Goal: Task Accomplishment & Management: Complete application form

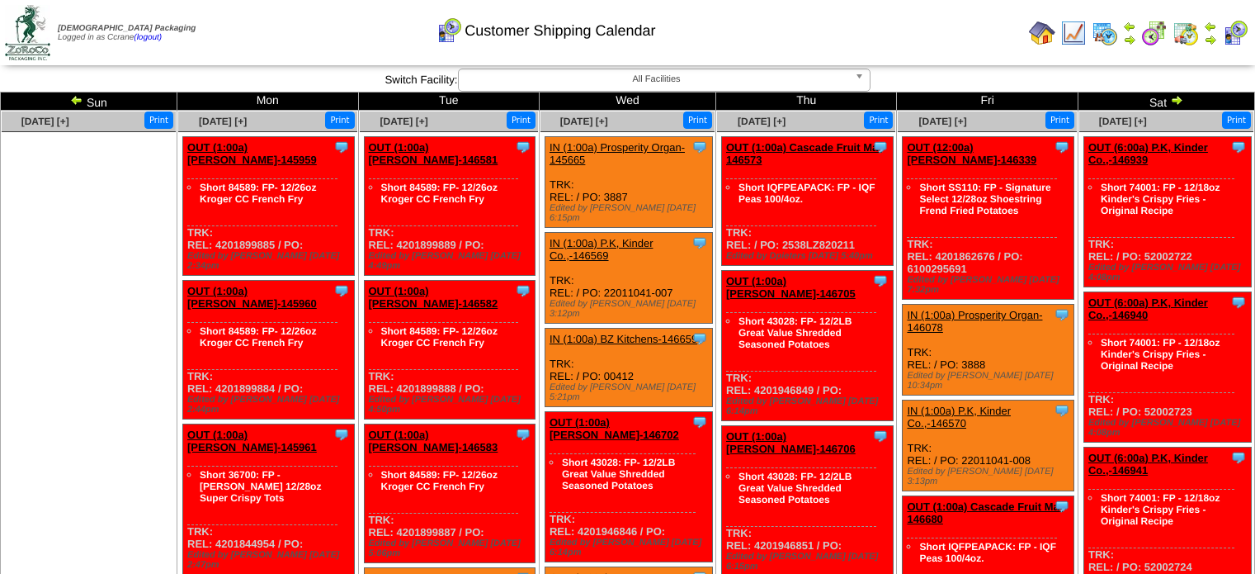
scroll to position [165, 0]
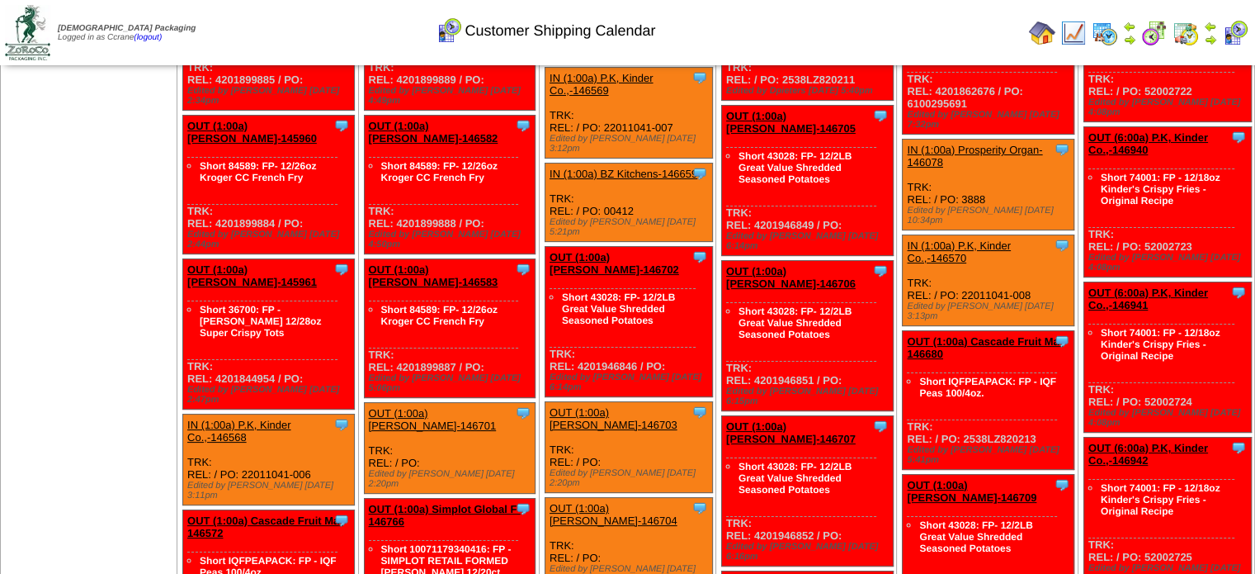
click at [143, 154] on ul at bounding box center [89, 91] width 174 height 248
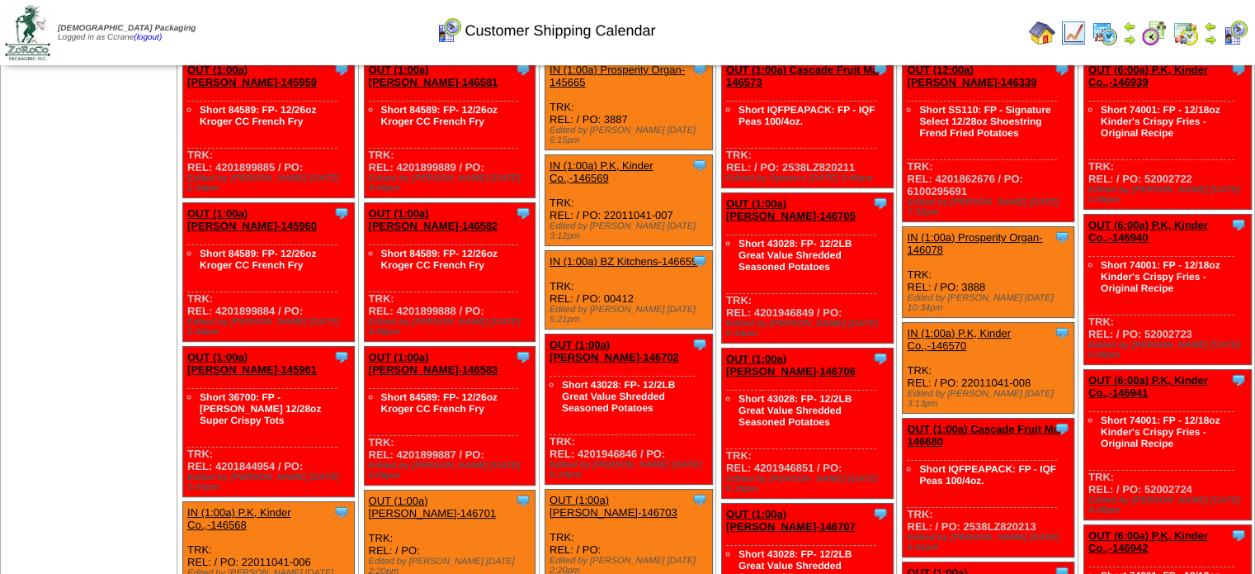
scroll to position [0, 0]
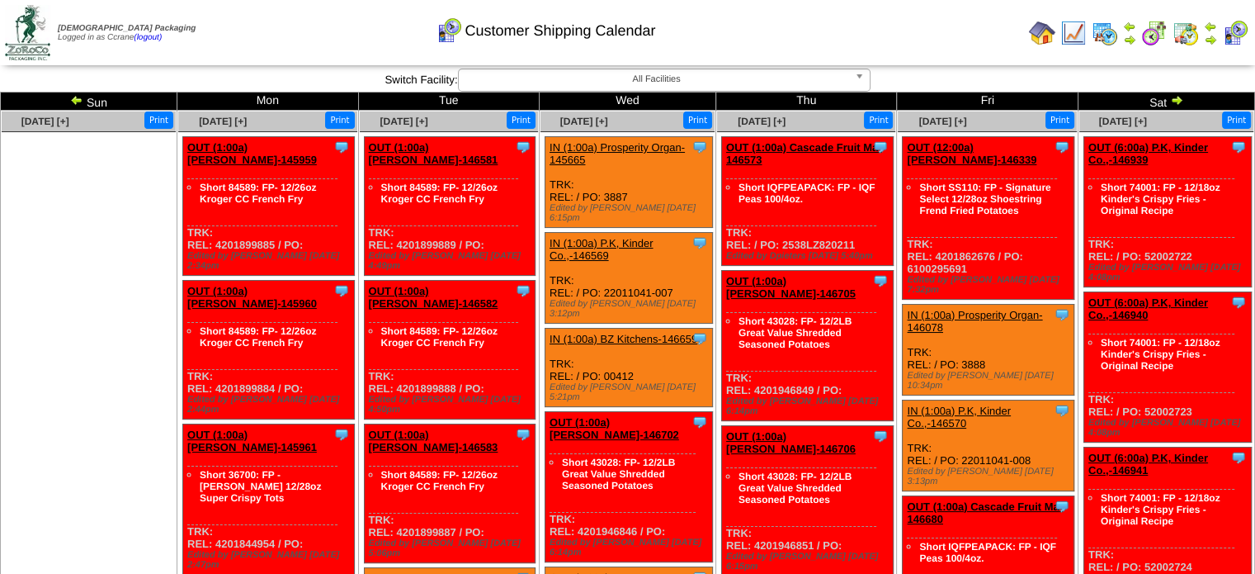
click at [79, 95] on img at bounding box center [76, 99] width 13 height 13
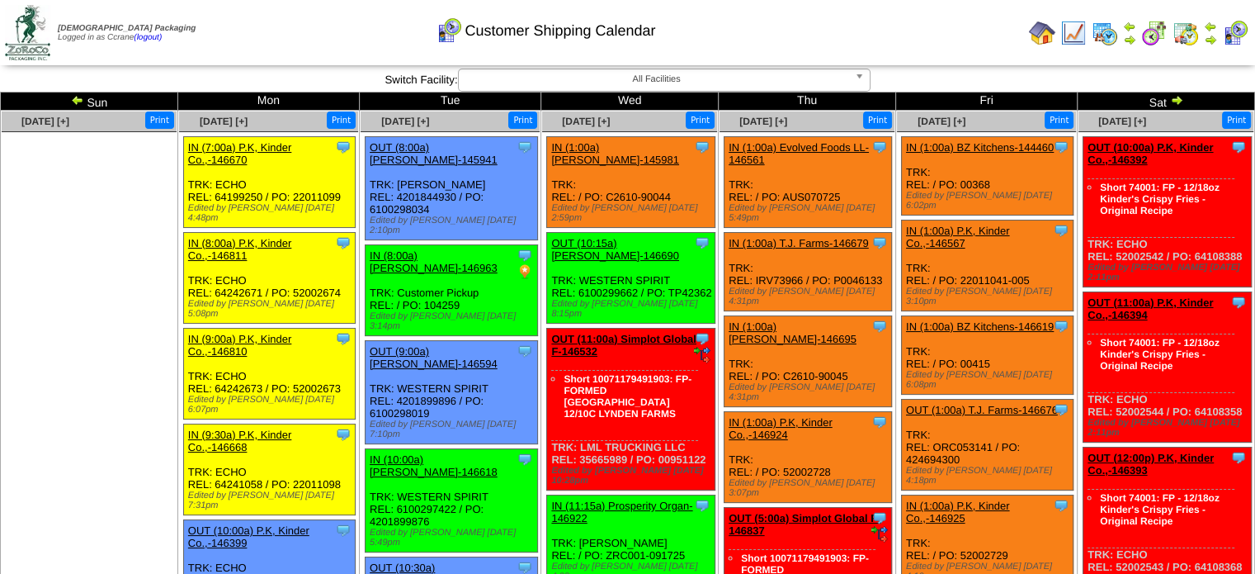
click at [142, 246] on ul at bounding box center [89, 256] width 175 height 248
click at [1176, 100] on img at bounding box center [1176, 99] width 13 height 13
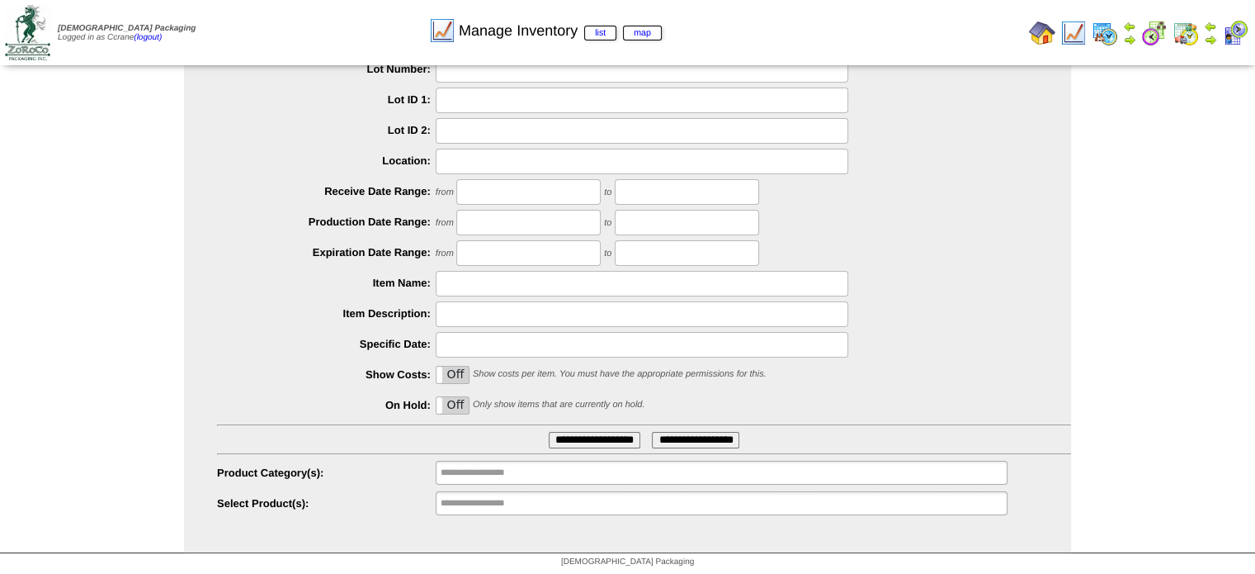
scroll to position [114, 0]
click at [496, 507] on input "**********" at bounding box center [494, 501] width 106 height 21
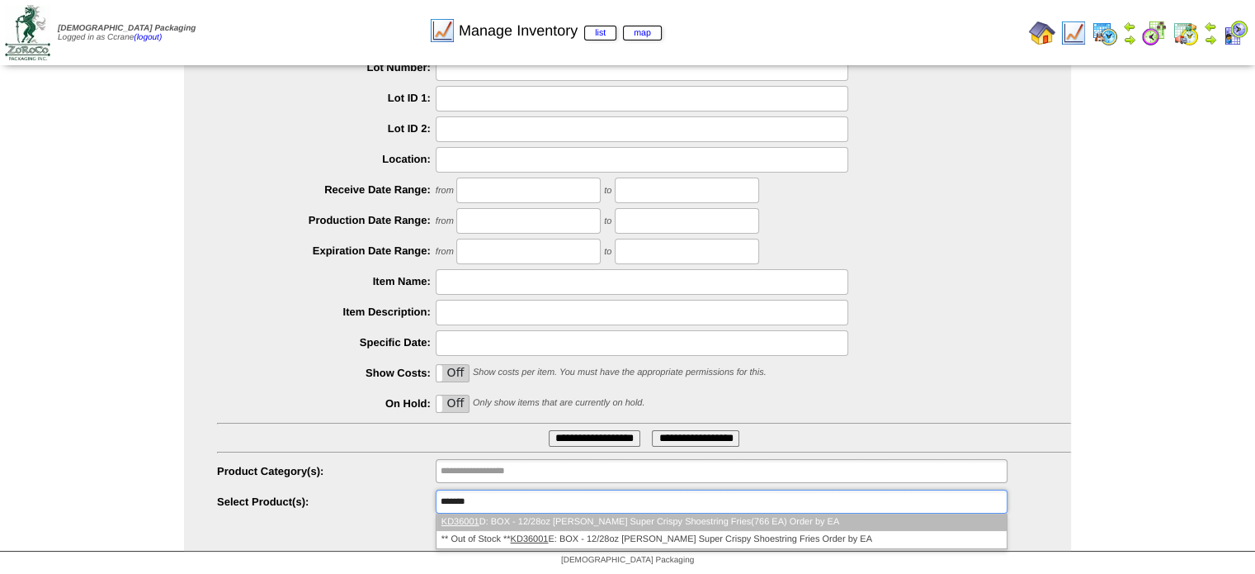
type input "*******"
click at [502, 521] on li "KD36001 D: BOX - 12/28oz Lamb Weston Super Crispy Shoestring Fries(766 EA) Orde…" at bounding box center [722, 521] width 570 height 17
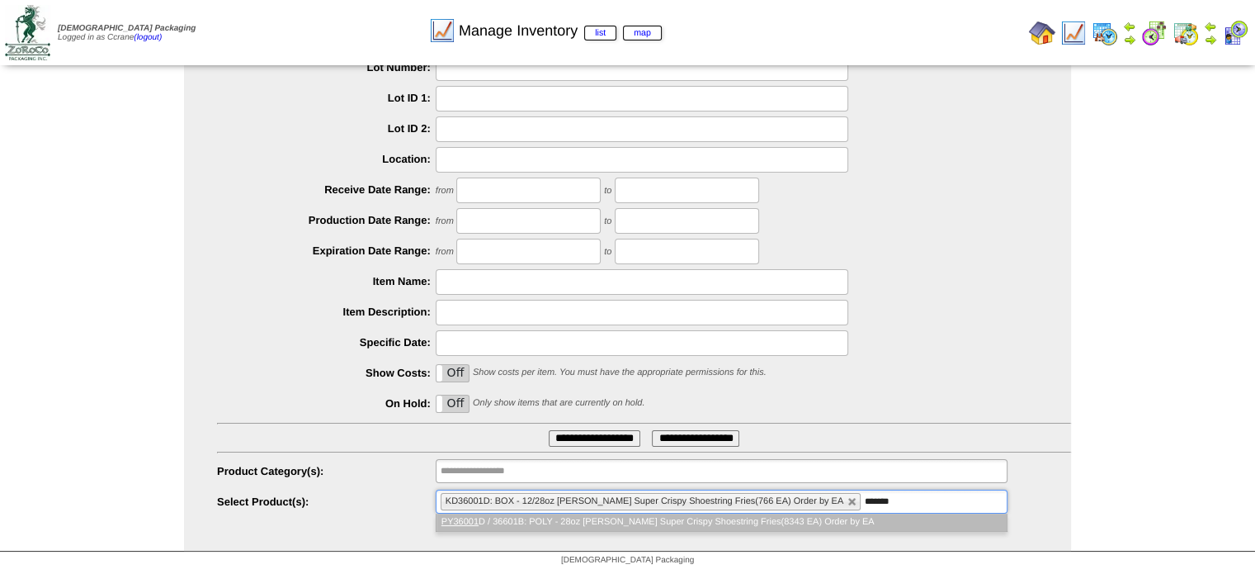
type input "*******"
click at [523, 517] on li "PY36001 D / 36601B: POLY - 28oz Lamb Weston Super Crispy Shoestring Fries(8343 …" at bounding box center [722, 521] width 570 height 17
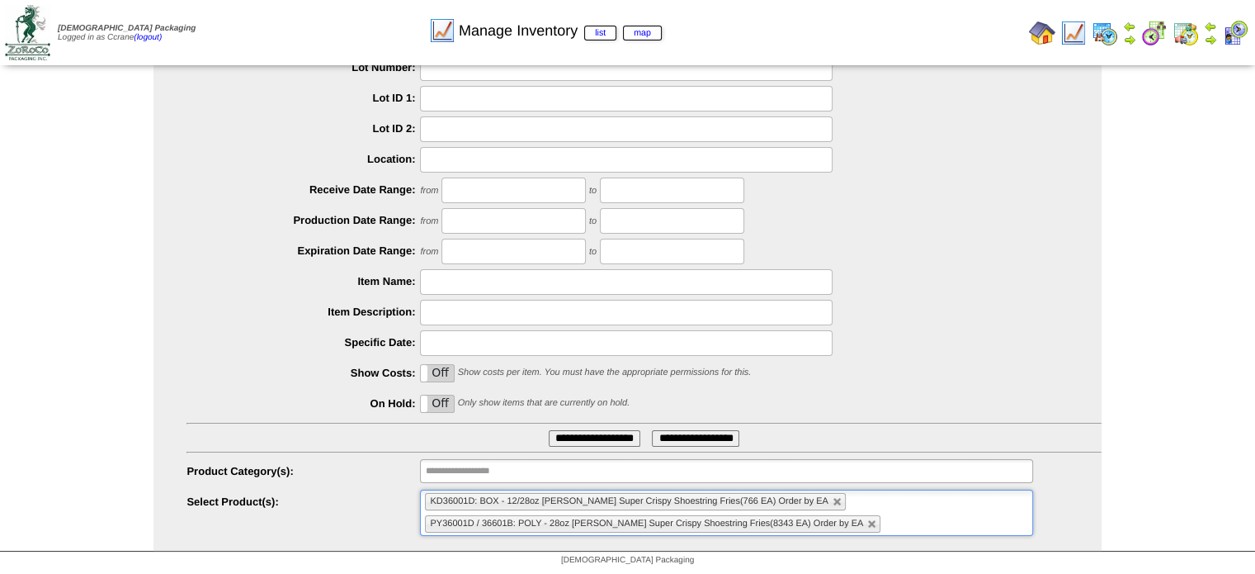
click at [584, 438] on input "**********" at bounding box center [595, 438] width 92 height 17
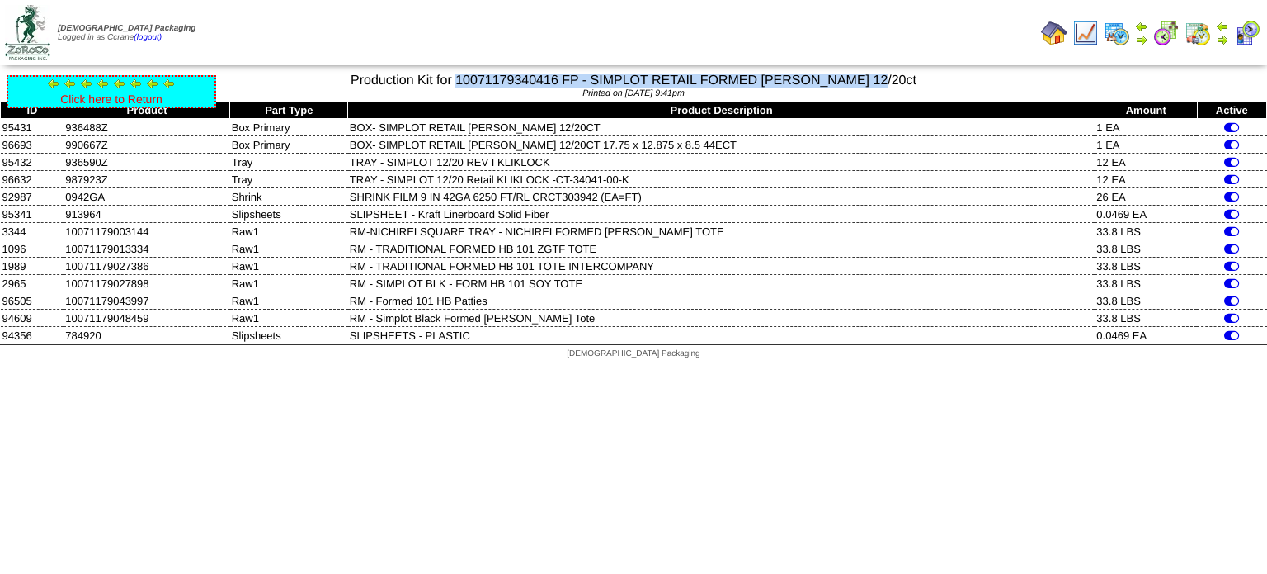
click at [122, 101] on link "Click here to Return" at bounding box center [111, 98] width 102 height 13
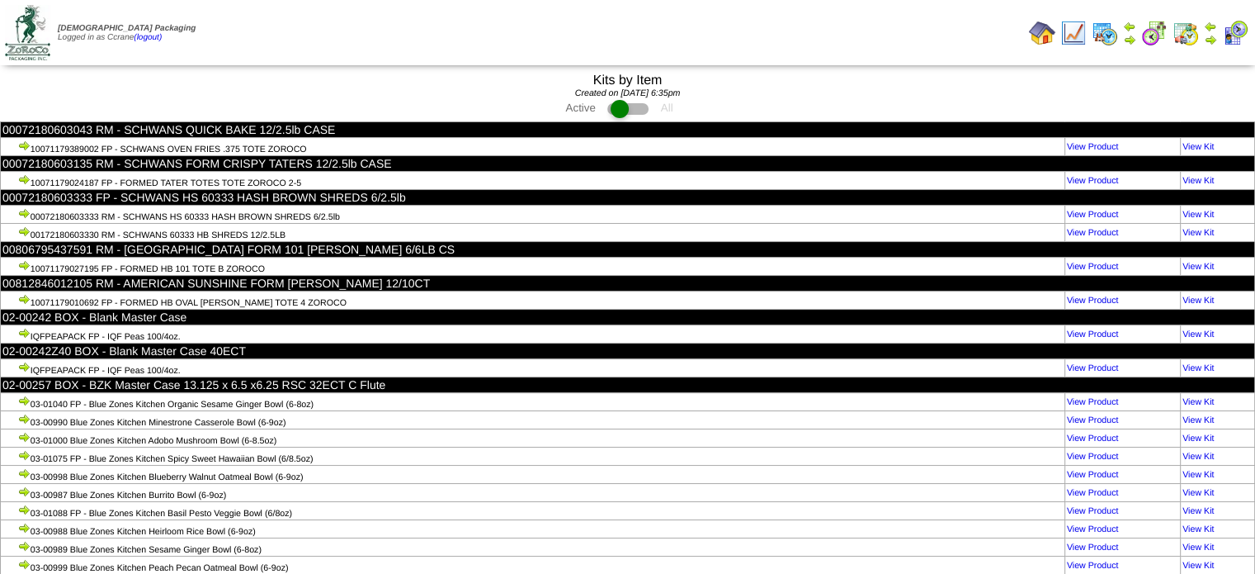
scroll to position [38185, 0]
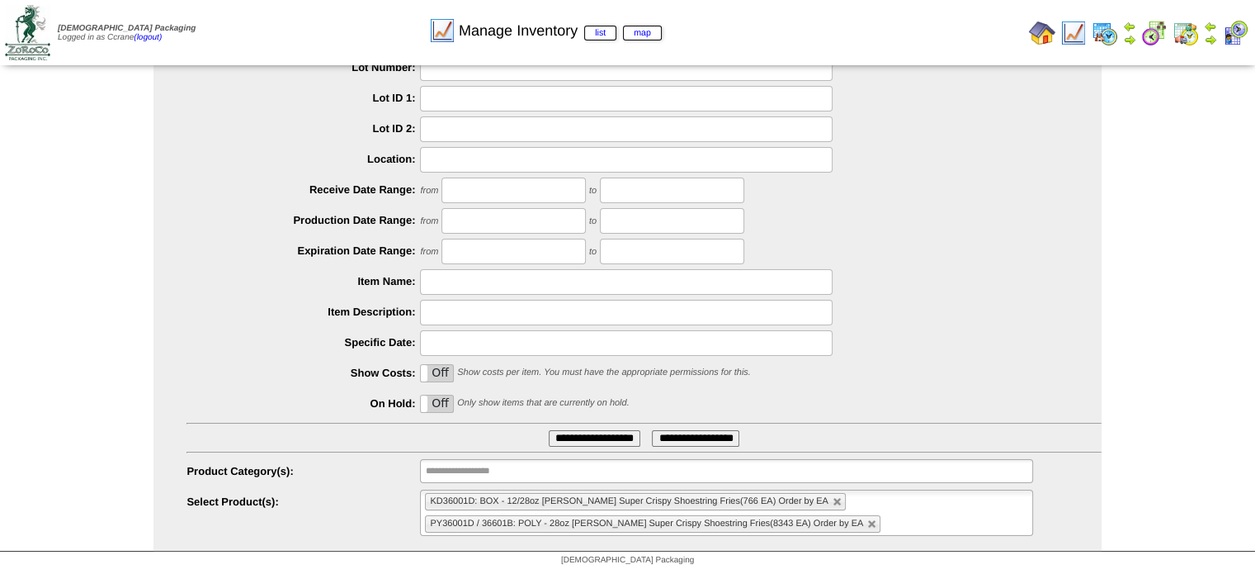
scroll to position [114, 0]
click at [908, 512] on ul "KD36001D: BOX - 12/28oz Lamb Weston Super Crispy Shoestring Fries(766 EA) Order…" at bounding box center [726, 512] width 612 height 46
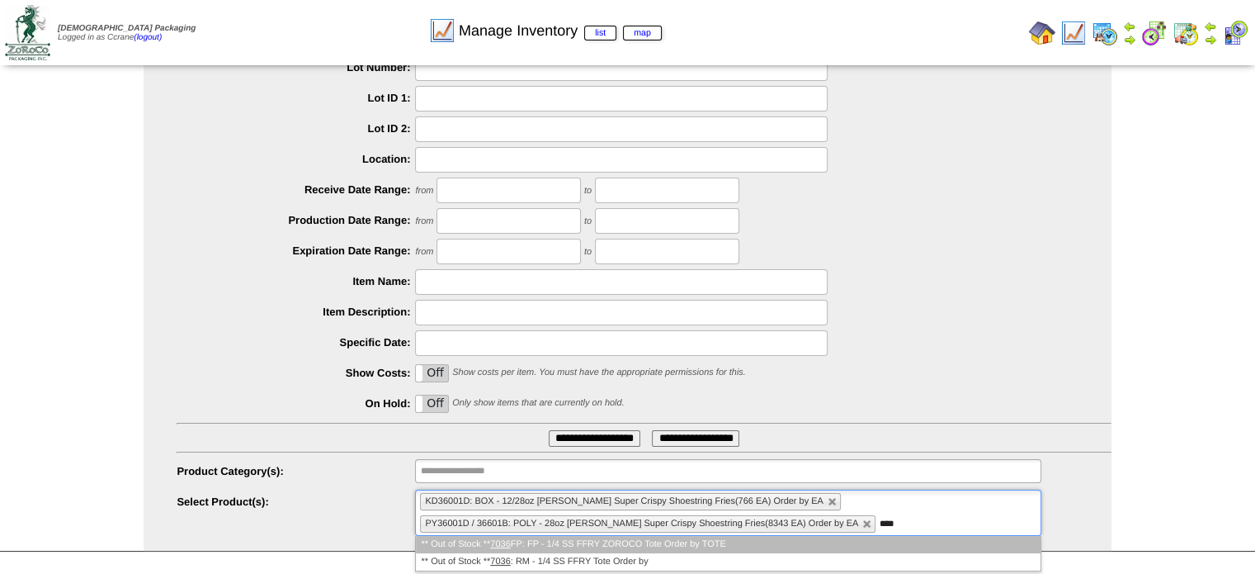
type input "****"
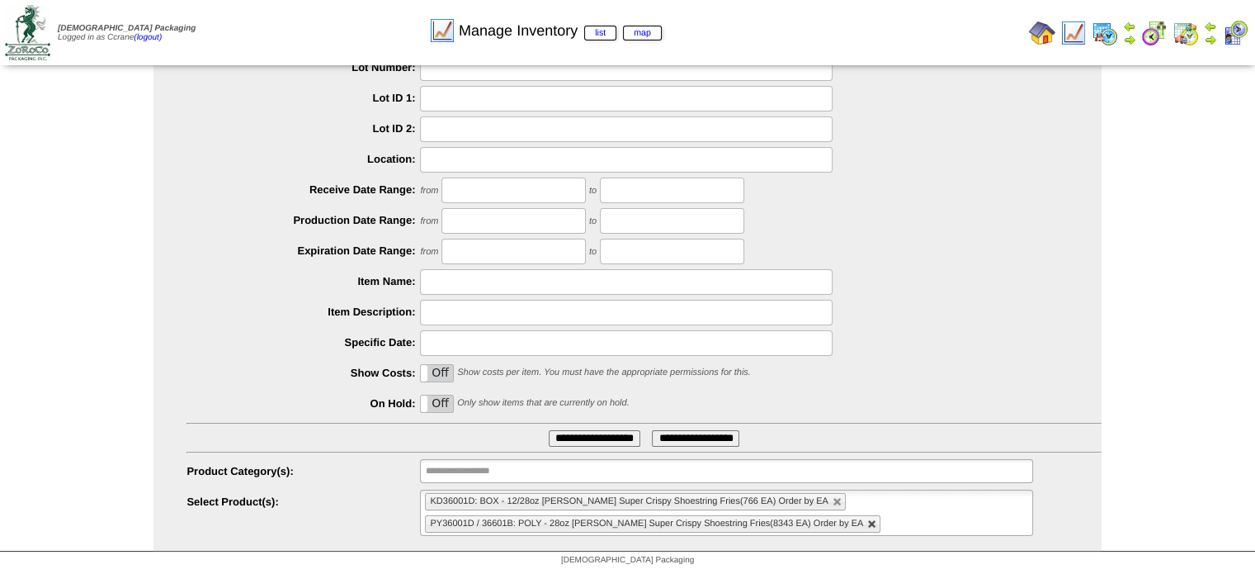
click at [867, 519] on link at bounding box center [872, 524] width 10 height 10
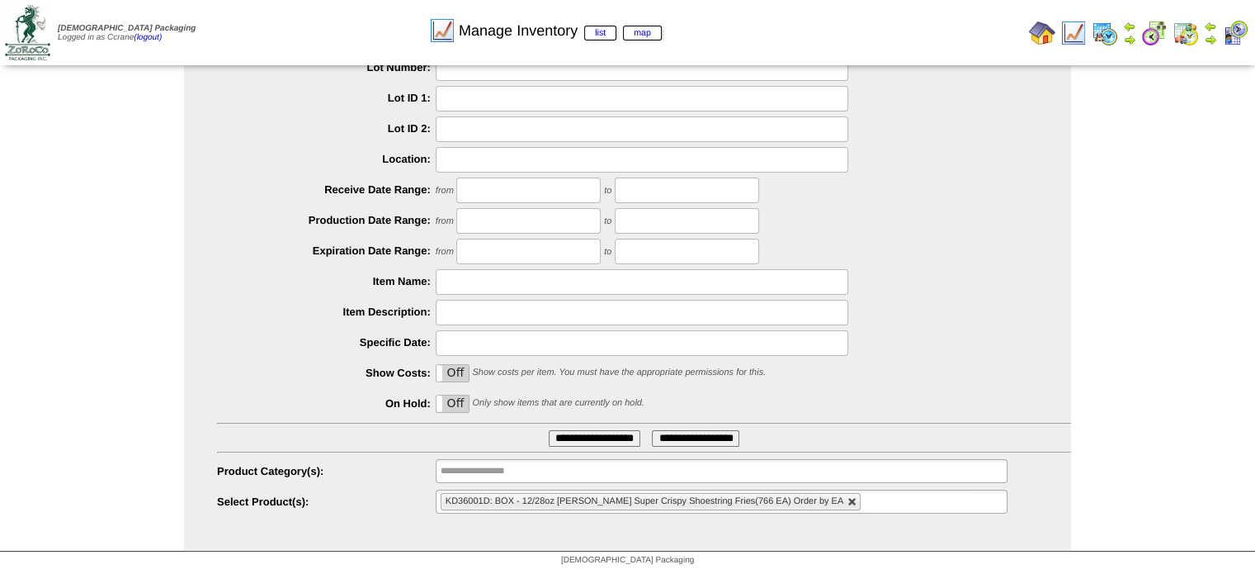
click at [847, 505] on link at bounding box center [852, 502] width 10 height 10
type input "**********"
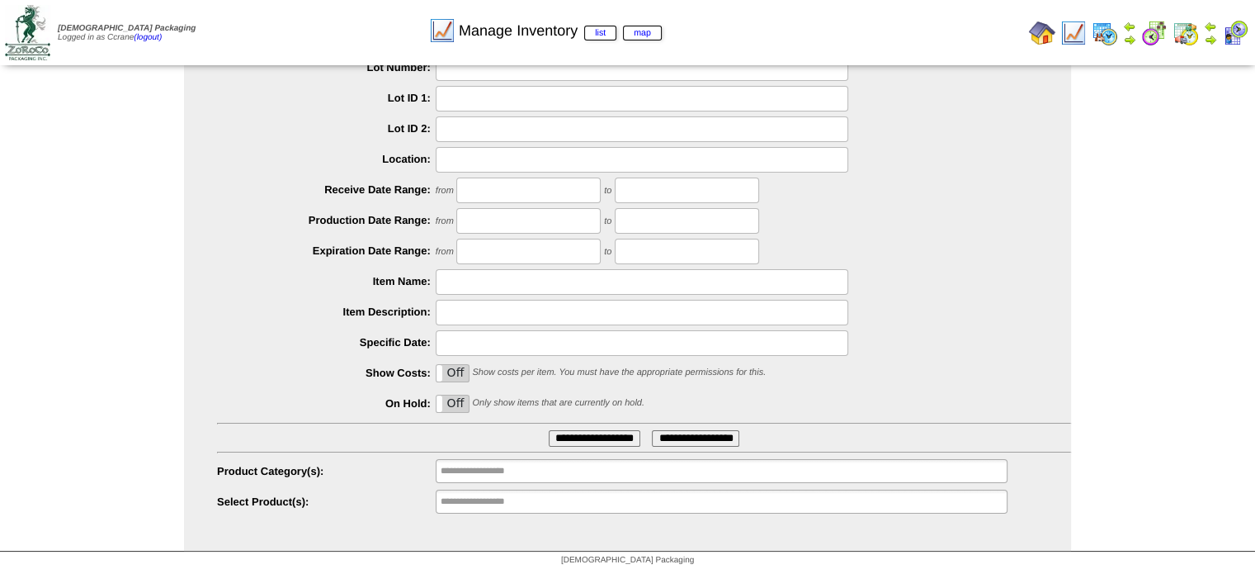
click at [835, 505] on ul "**********" at bounding box center [722, 501] width 572 height 24
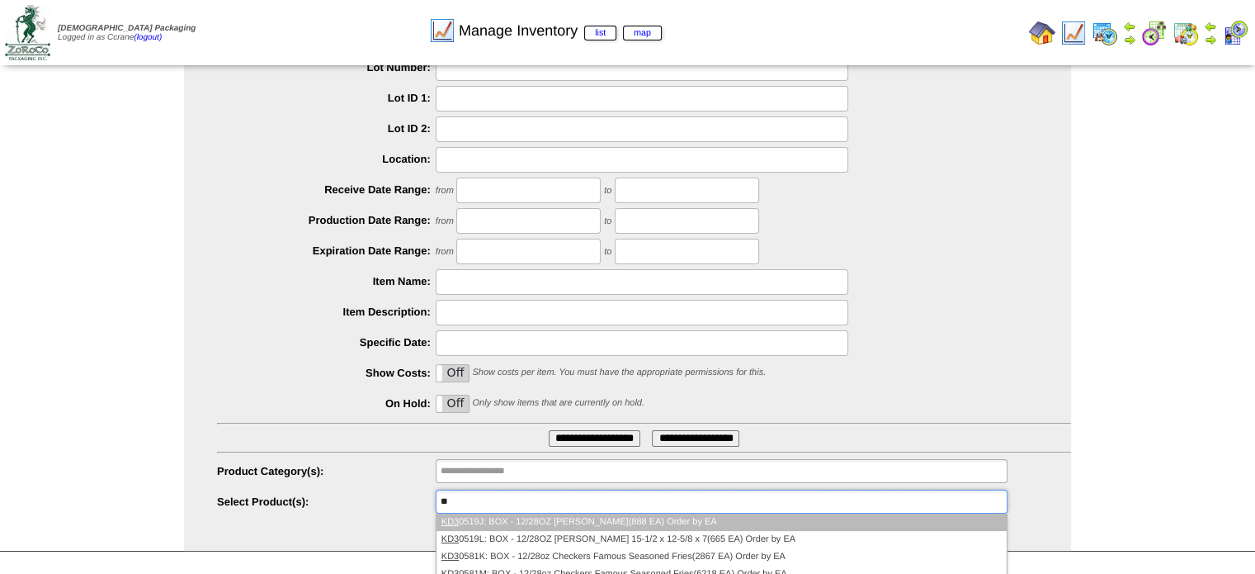
type input "*"
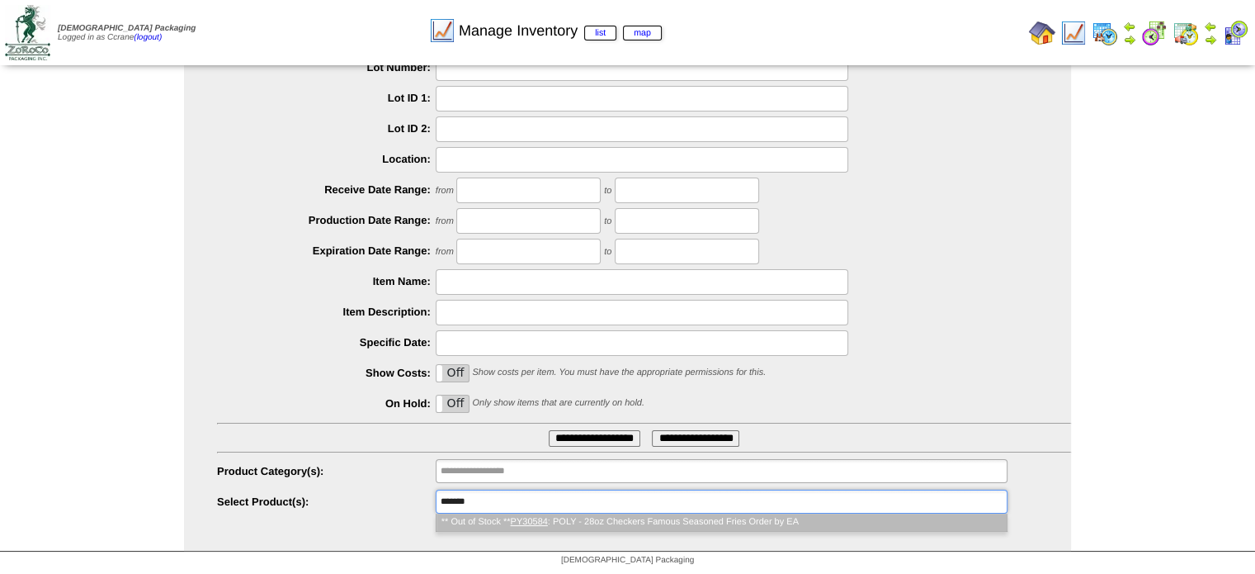
type input "**********"
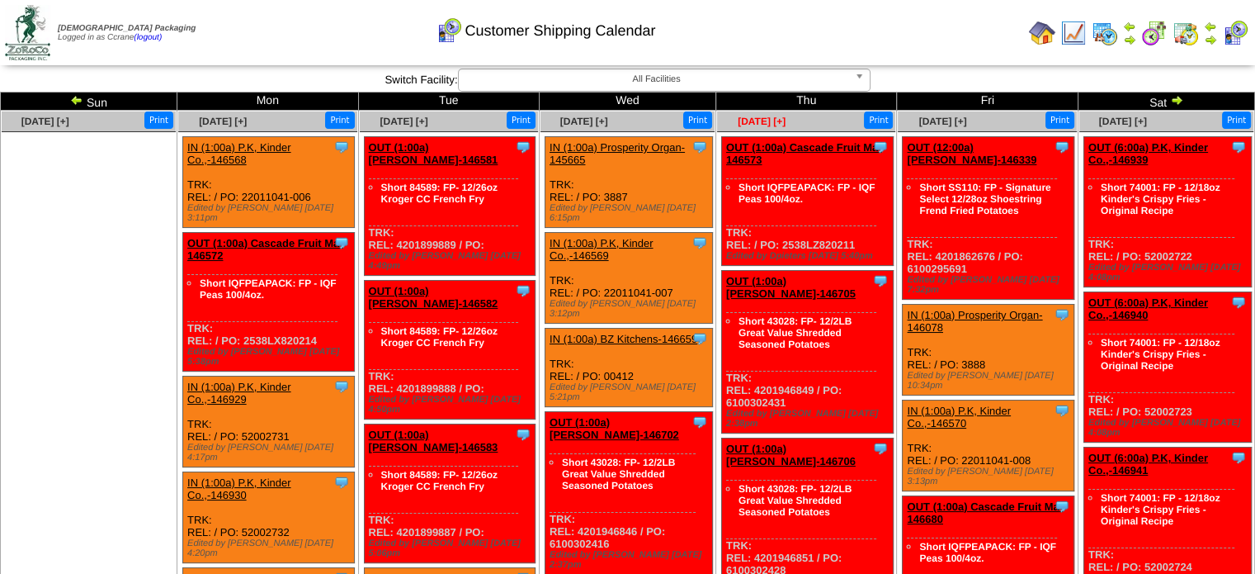
click at [768, 121] on span "[DATE] [+]" at bounding box center [762, 122] width 48 height 12
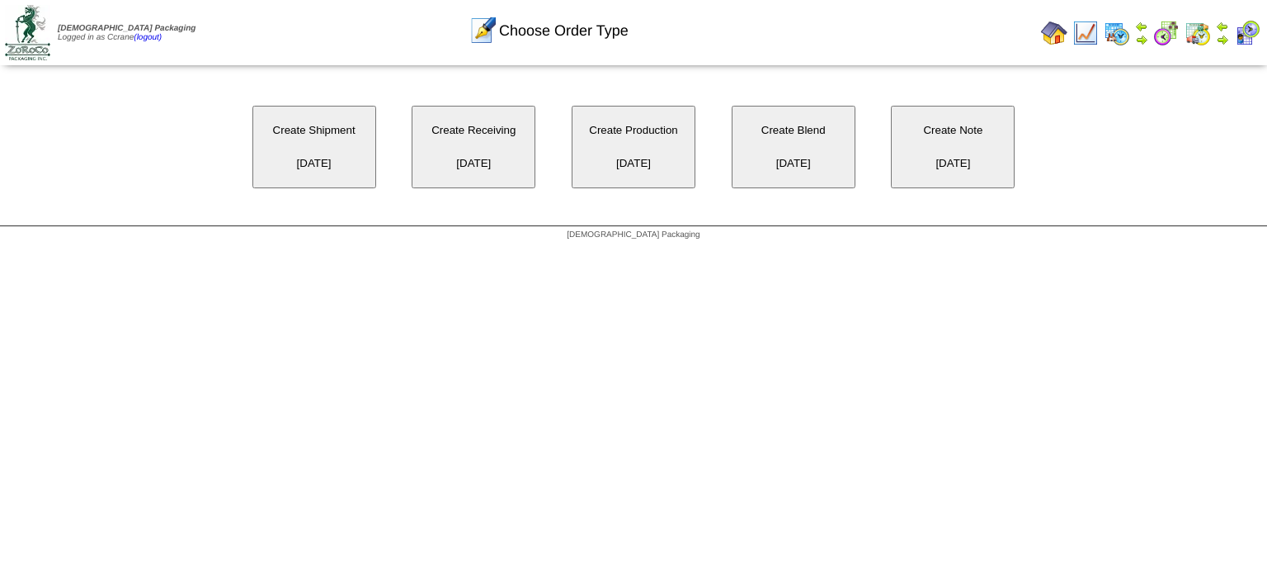
click at [449, 143] on button "Create Receiving [DATE]" at bounding box center [474, 147] width 124 height 83
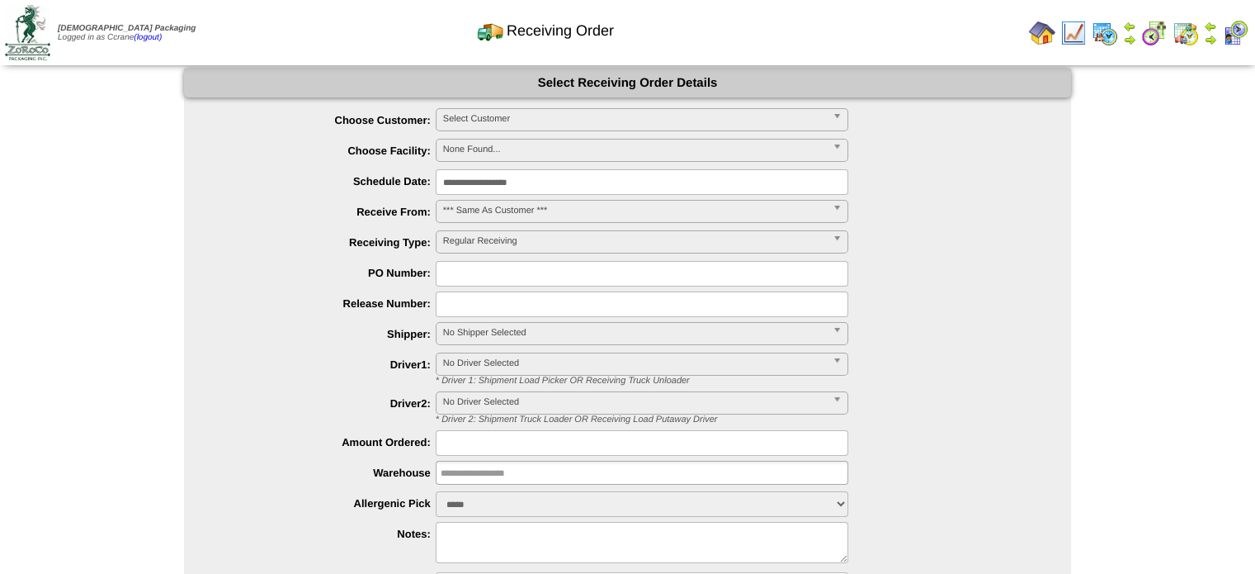
click at [482, 115] on span "Select Customer" at bounding box center [634, 119] width 383 height 20
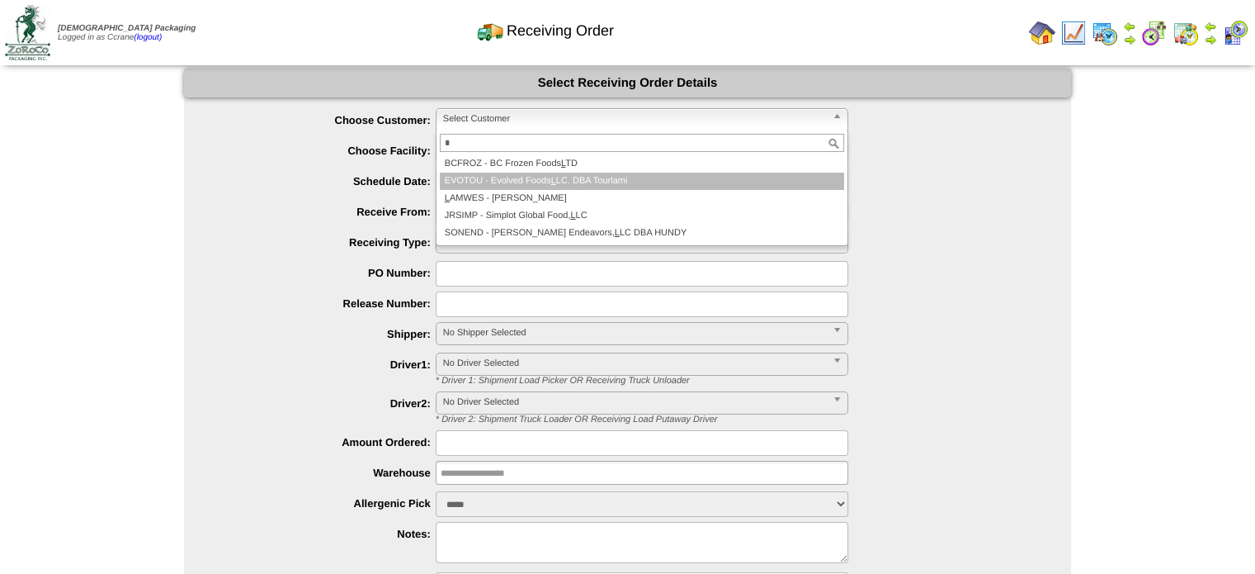
type input "*"
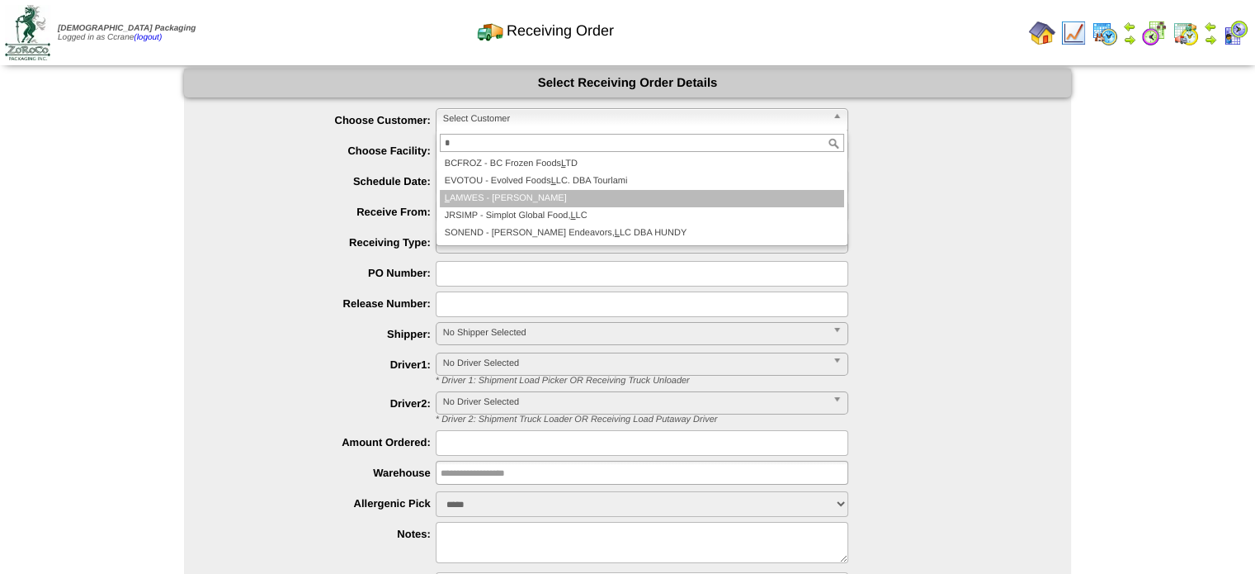
click at [492, 190] on li "L AMWES - [PERSON_NAME]" at bounding box center [642, 198] width 404 height 17
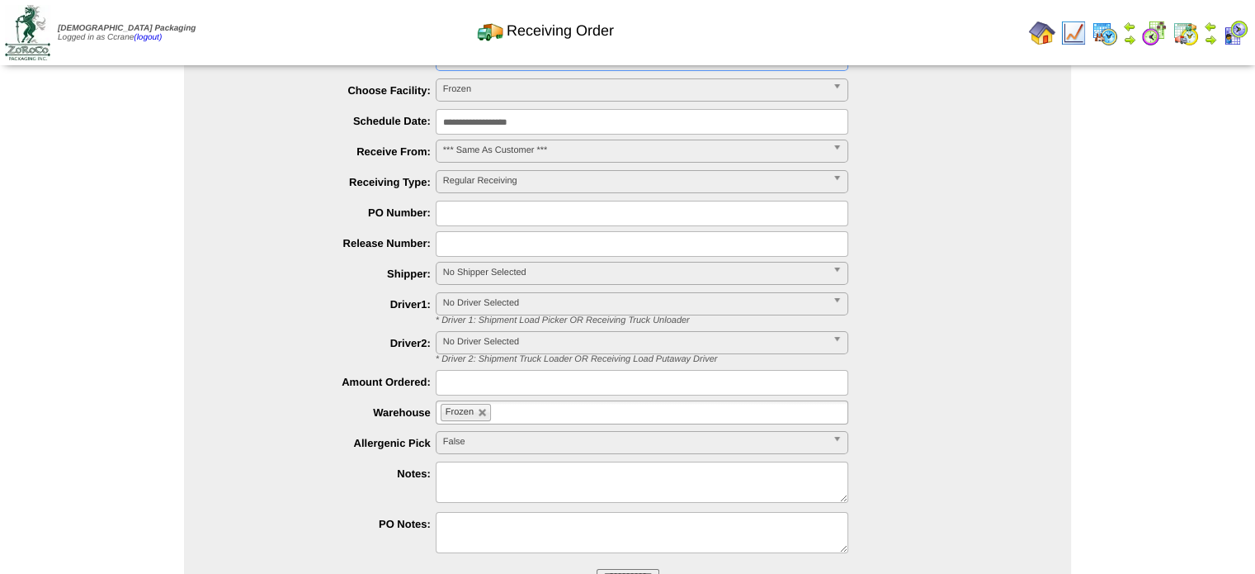
scroll to position [133, 0]
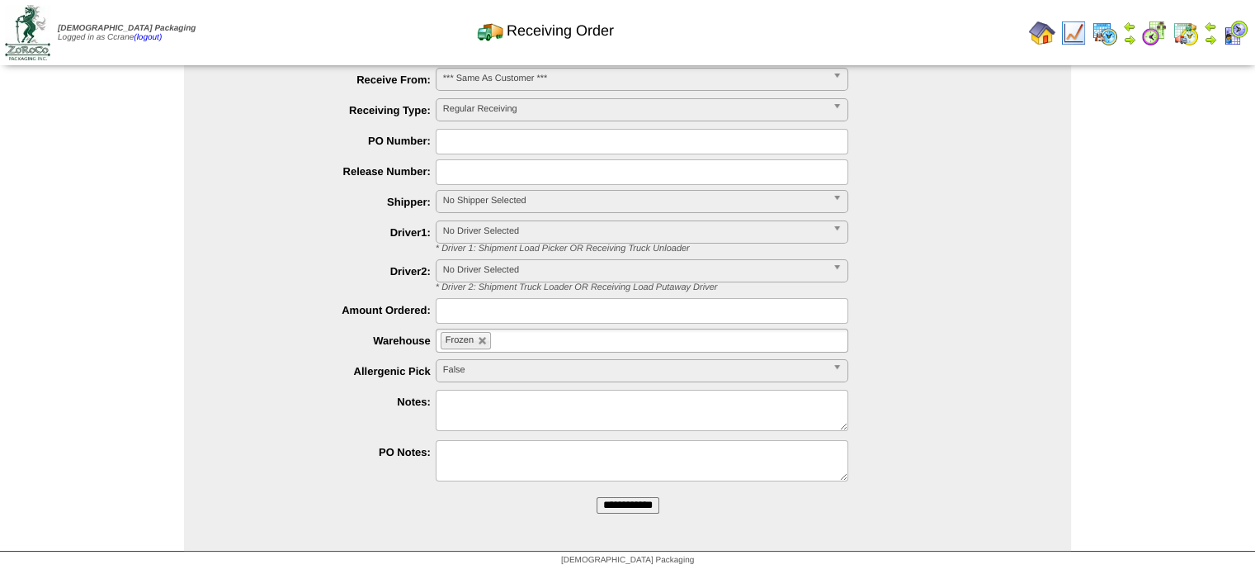
click at [625, 503] on input "**********" at bounding box center [628, 505] width 63 height 17
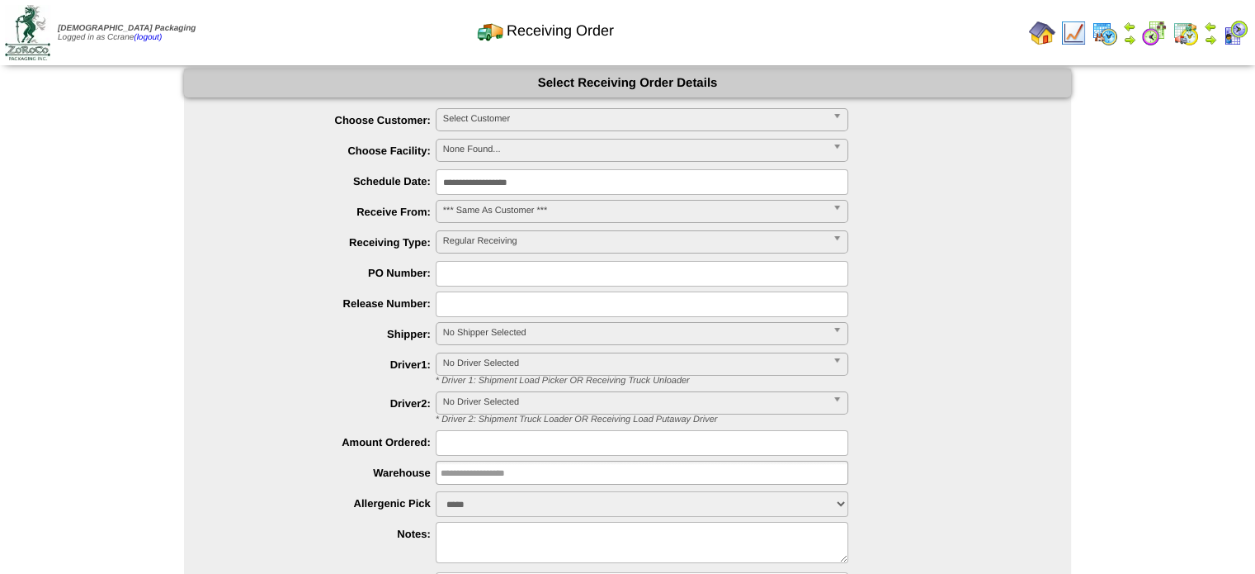
click at [472, 126] on span "Select Customer" at bounding box center [634, 119] width 383 height 20
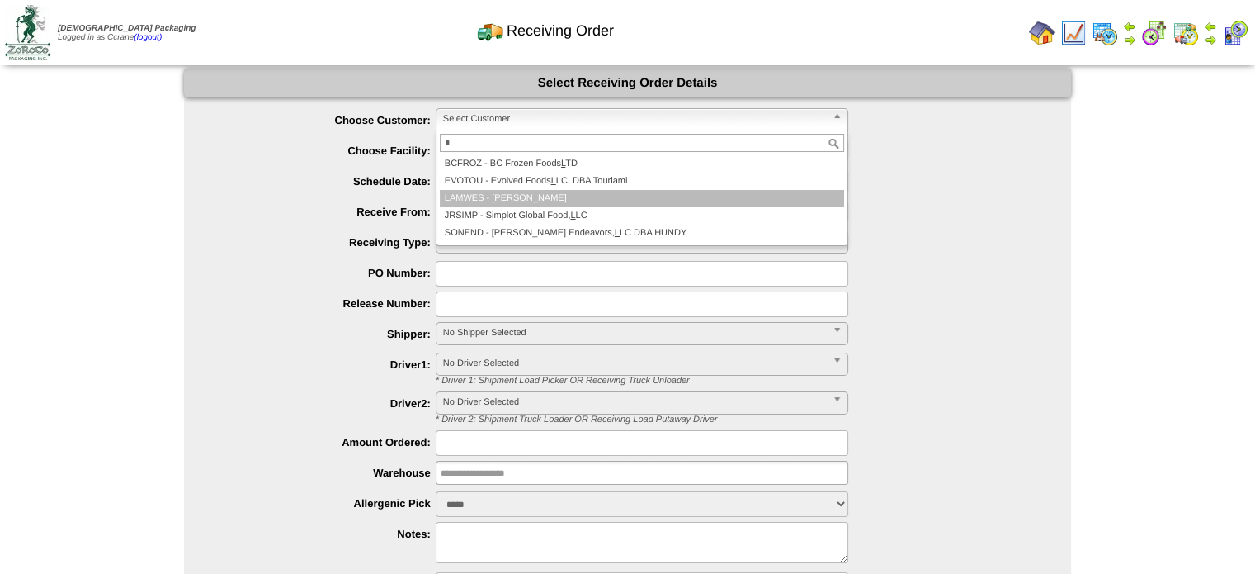
type input "*"
click at [508, 198] on li "L AMWES - Lamb-Weston" at bounding box center [642, 198] width 404 height 17
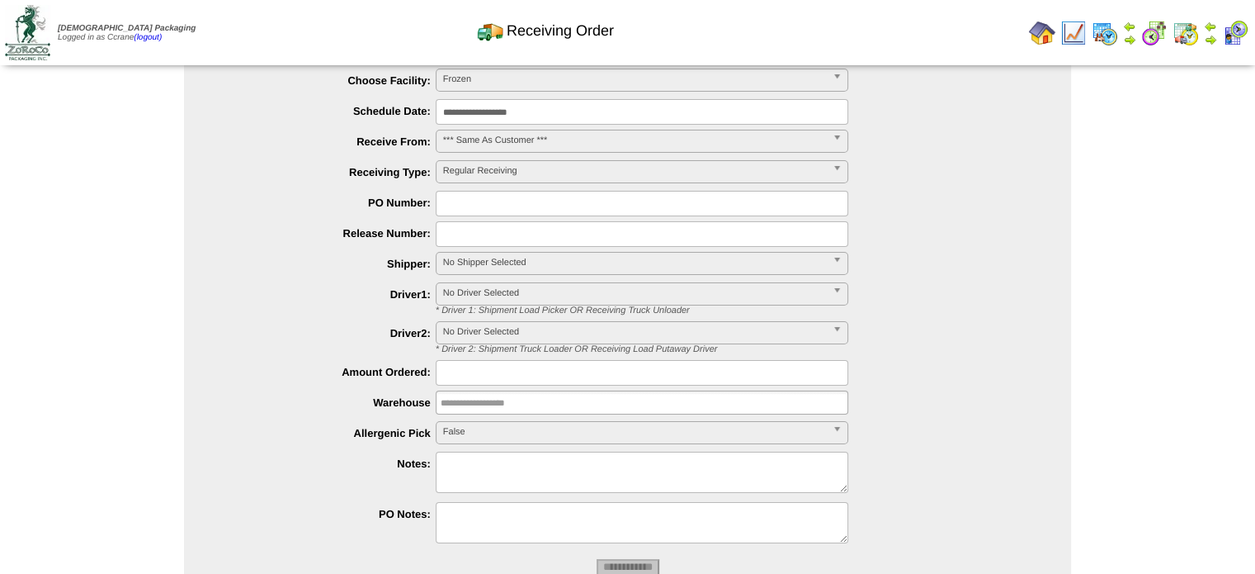
scroll to position [133, 0]
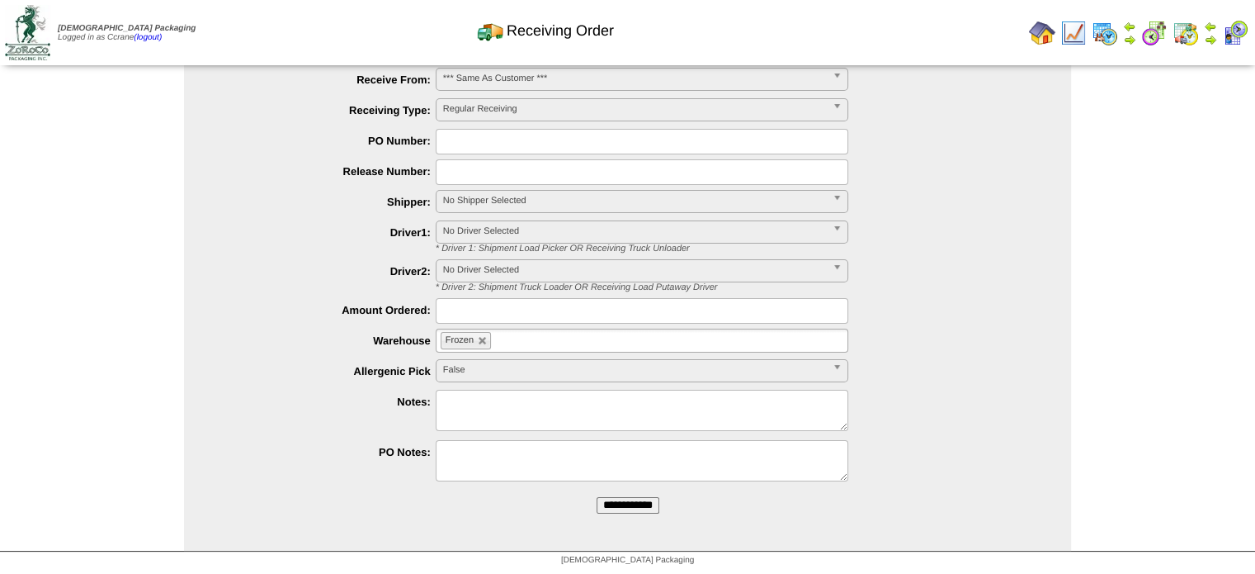
click at [658, 501] on form "**********" at bounding box center [627, 230] width 887 height 589
click at [659, 504] on input "**********" at bounding box center [628, 505] width 63 height 17
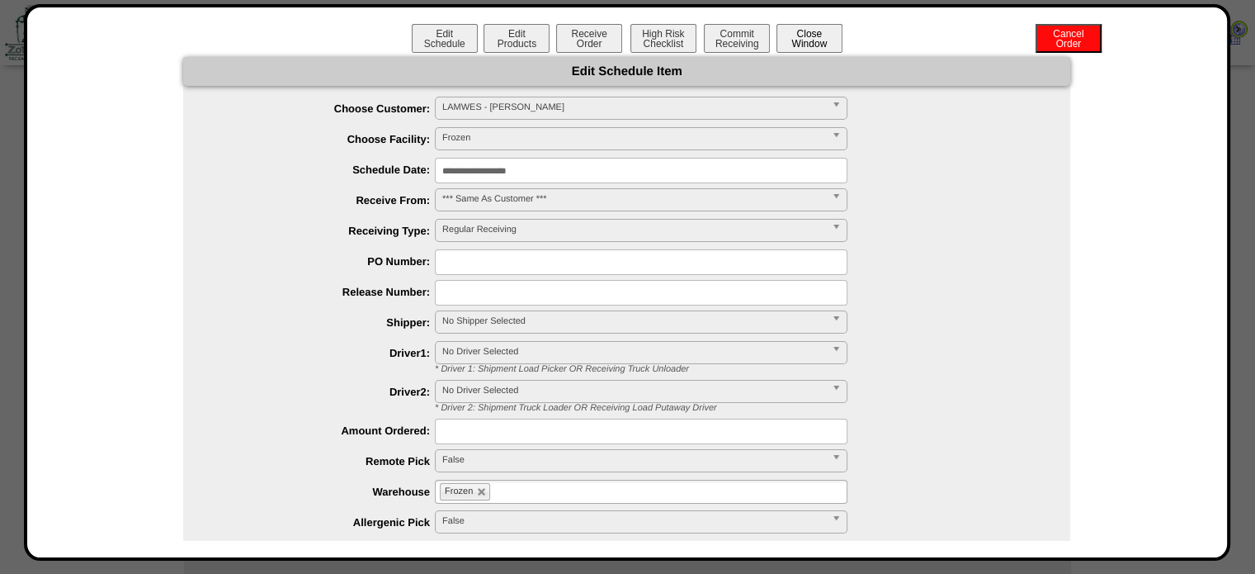
click at [788, 47] on button "Close Window" at bounding box center [810, 38] width 66 height 29
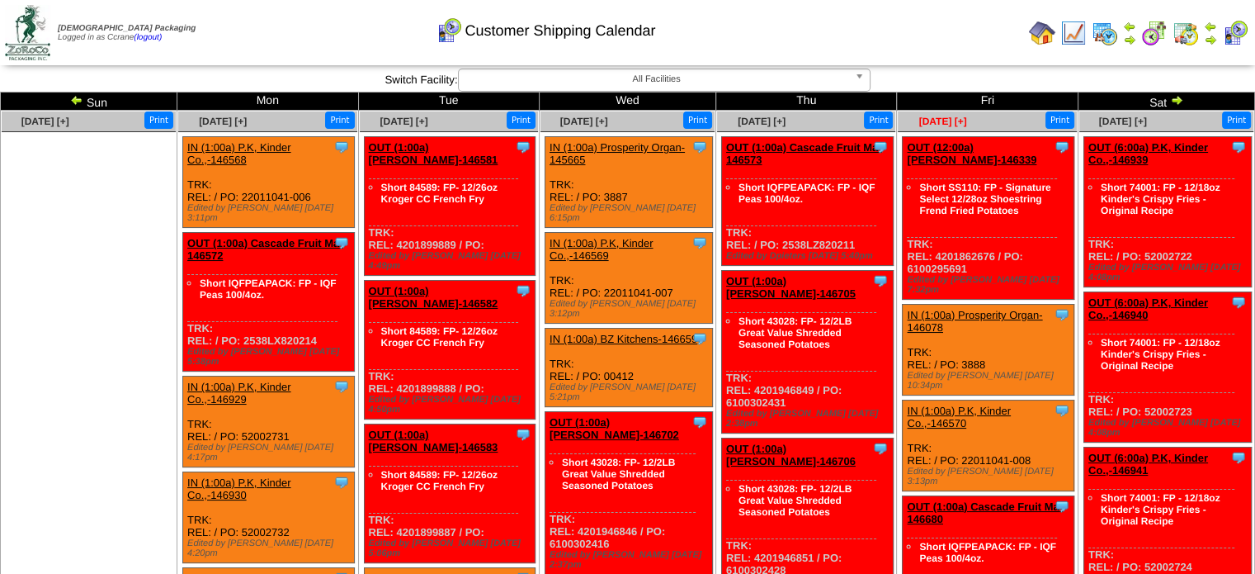
click at [949, 125] on span "Sep 26 [+]" at bounding box center [943, 122] width 48 height 12
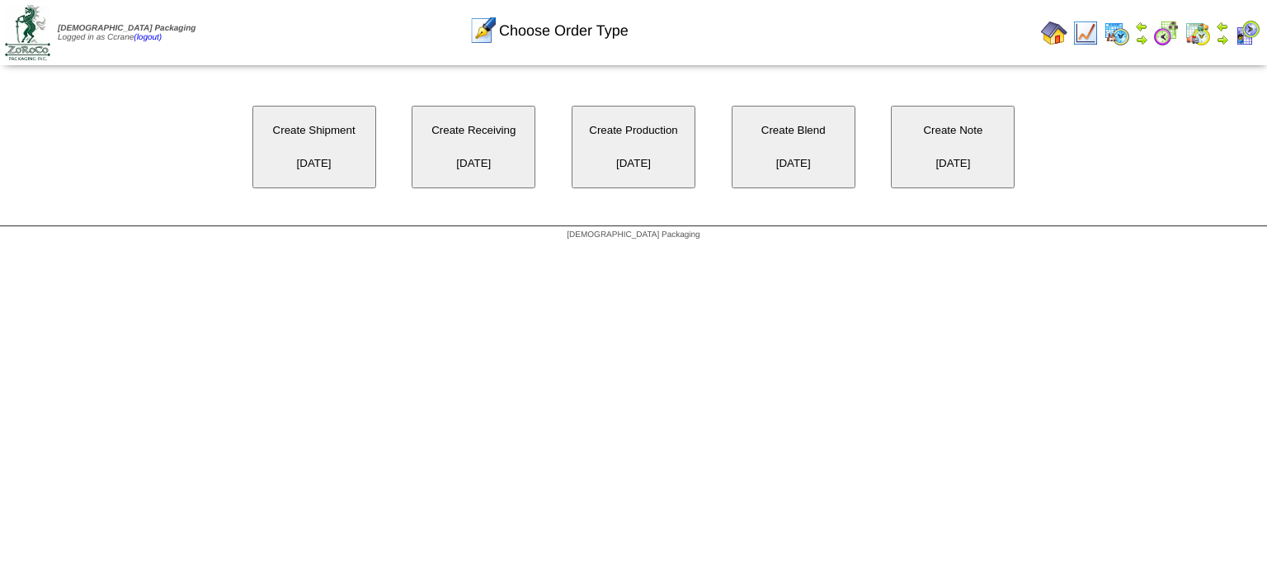
click at [522, 163] on button "Create Receiving [DATE]" at bounding box center [474, 147] width 124 height 83
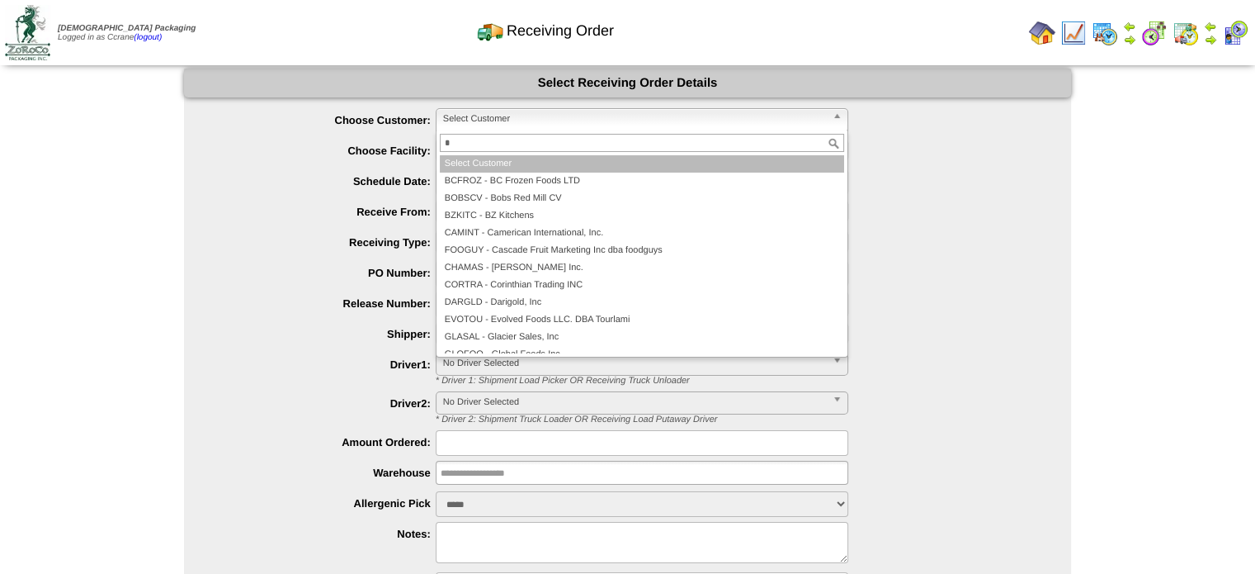
click at [535, 116] on span "Select Customer" at bounding box center [634, 119] width 383 height 20
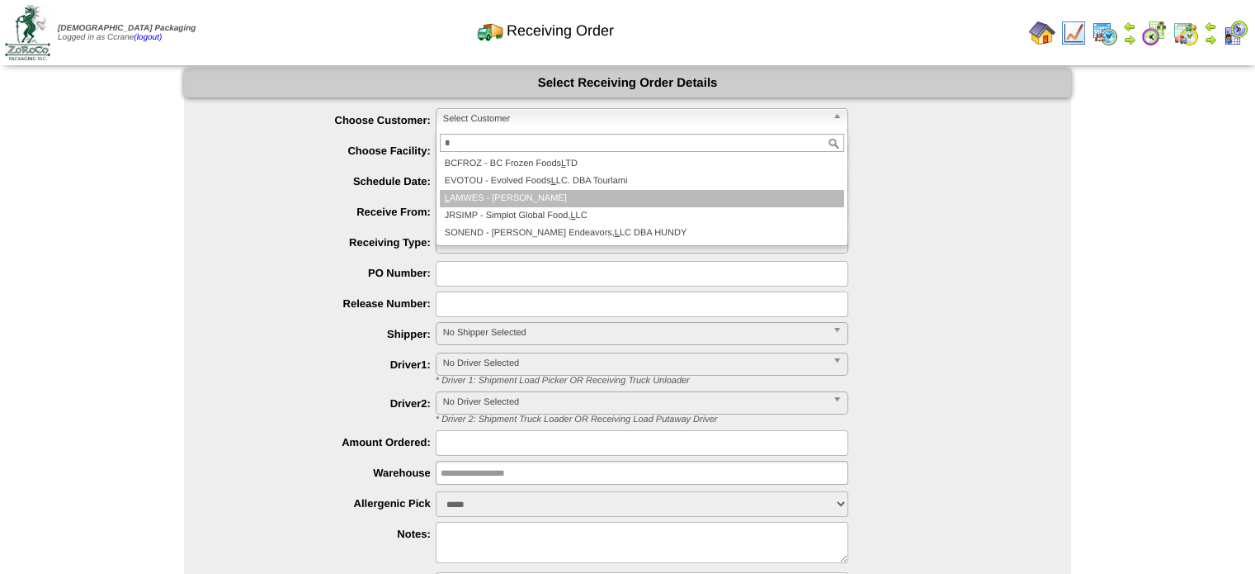
type input "*"
drag, startPoint x: 554, startPoint y: 189, endPoint x: 566, endPoint y: 188, distance: 12.4
click at [554, 190] on li "L AMWES - Lamb-Weston" at bounding box center [642, 198] width 404 height 17
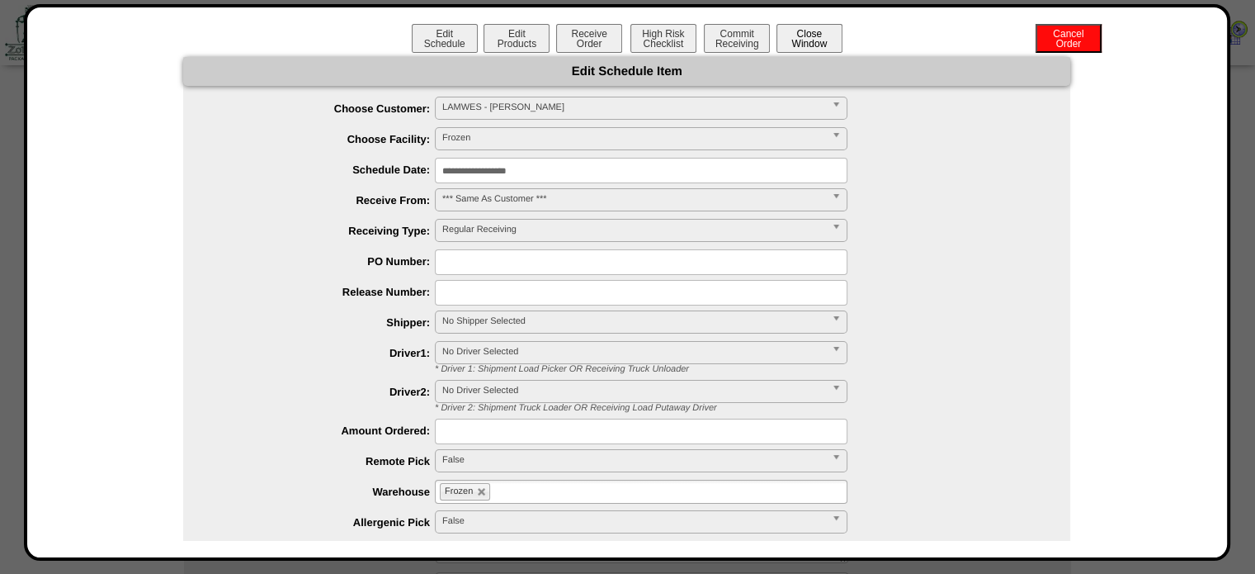
click at [816, 42] on button "Close Window" at bounding box center [810, 38] width 66 height 29
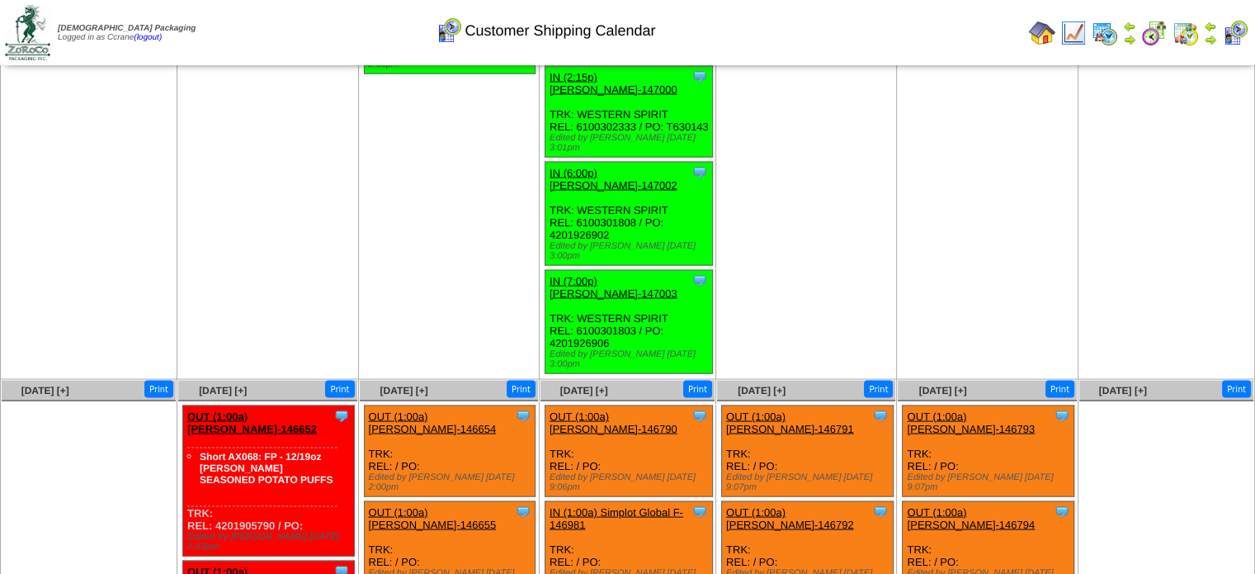
scroll to position [3047, 0]
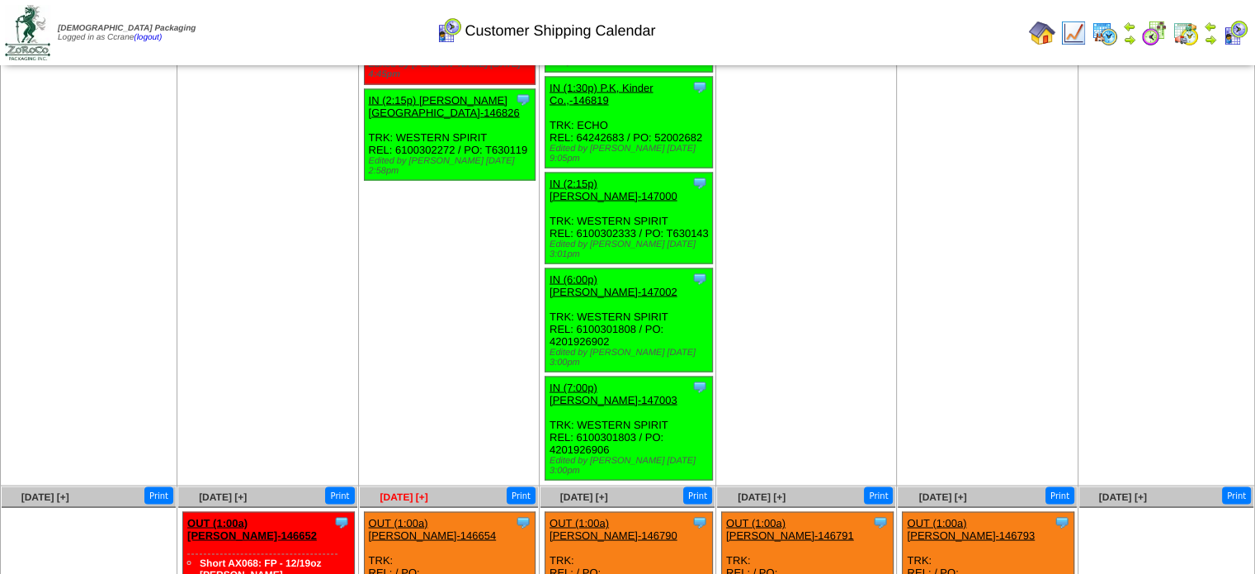
click at [413, 490] on span "[DATE] [+]" at bounding box center [404, 496] width 48 height 12
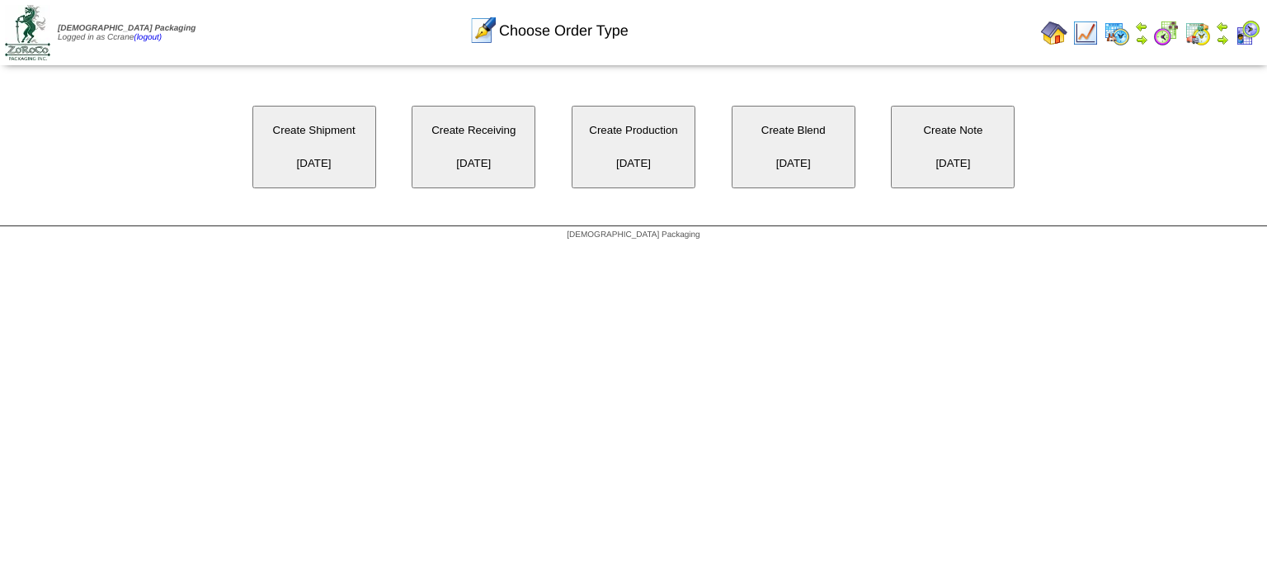
click at [354, 166] on button "Create Shipment 09/30/2025" at bounding box center [315, 147] width 124 height 83
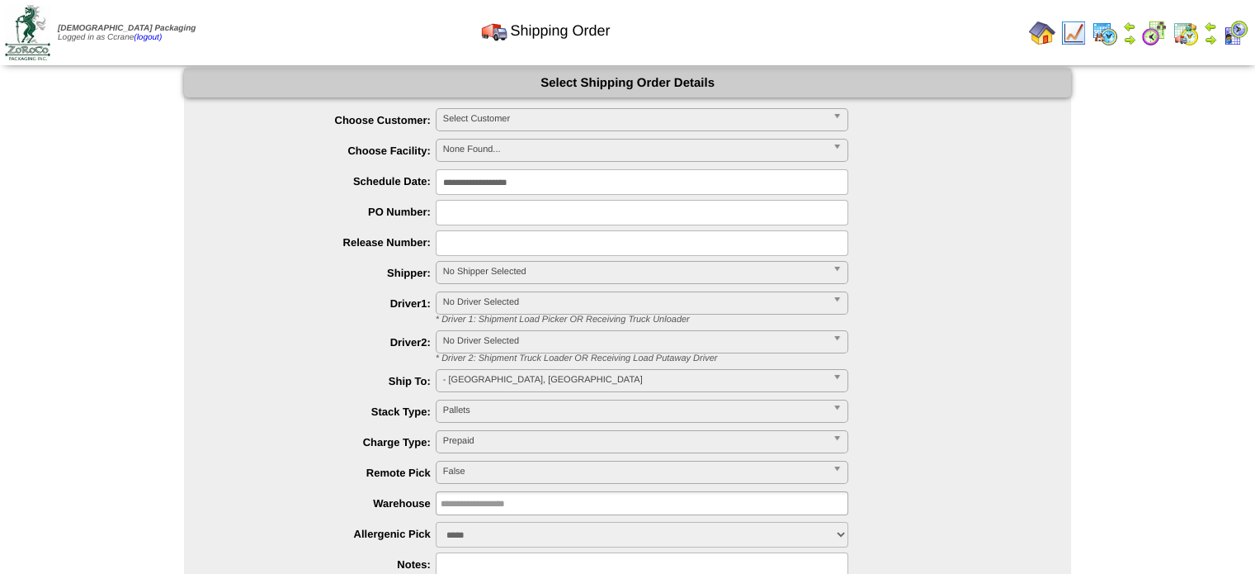
click at [486, 116] on span "Select Customer" at bounding box center [634, 119] width 383 height 20
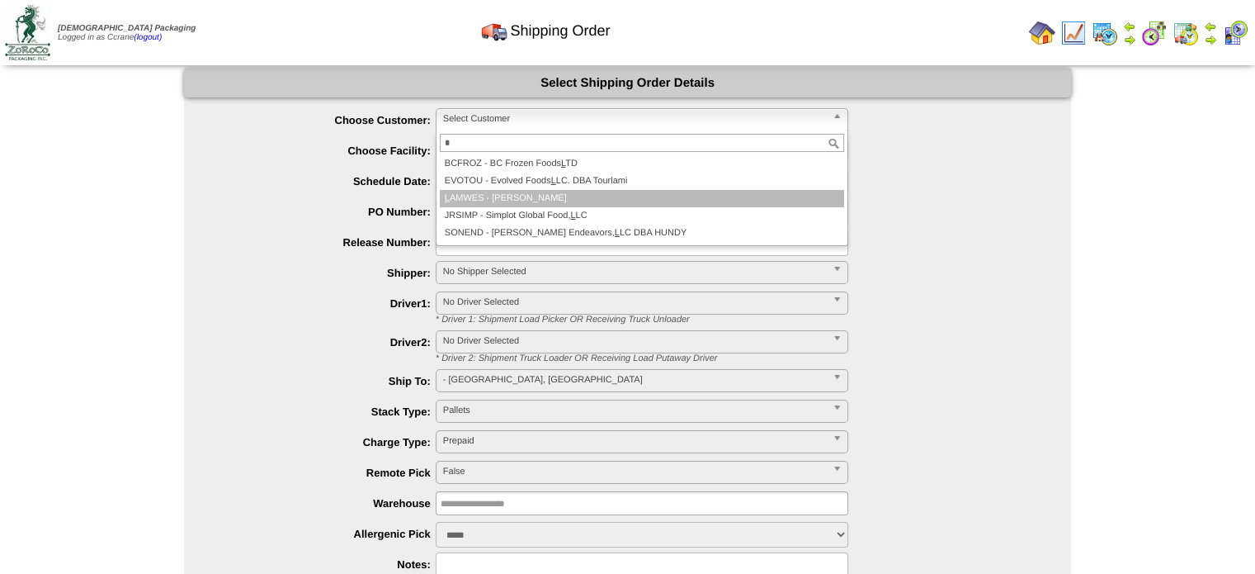
type input "*"
click at [508, 197] on li "L AMWES - [PERSON_NAME]" at bounding box center [642, 198] width 404 height 17
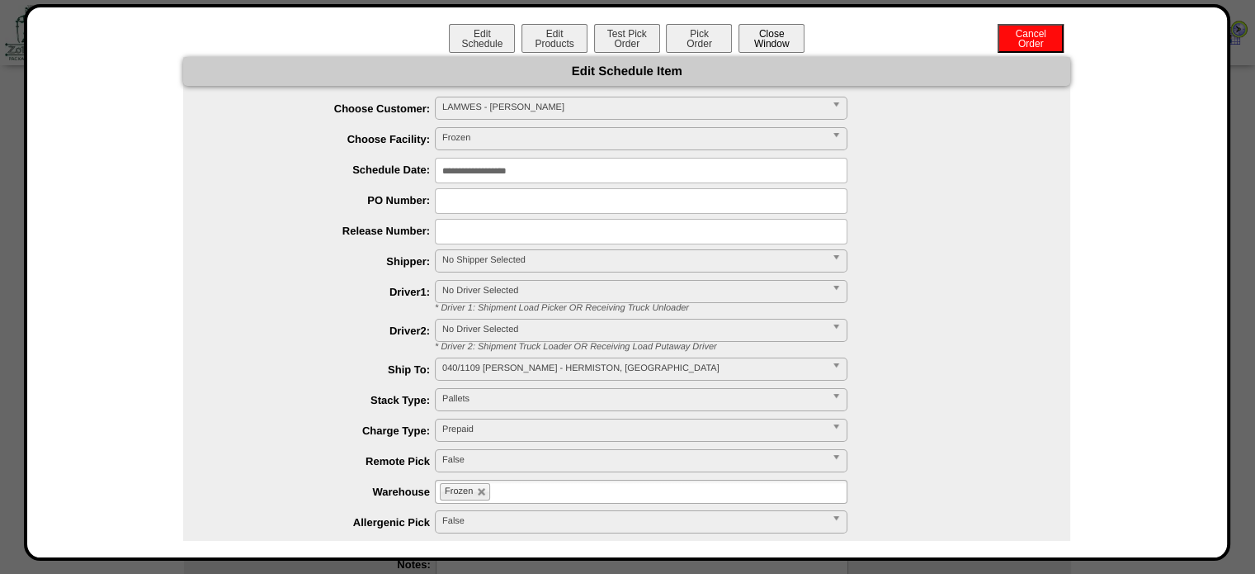
click at [763, 30] on button "Close Window" at bounding box center [772, 38] width 66 height 29
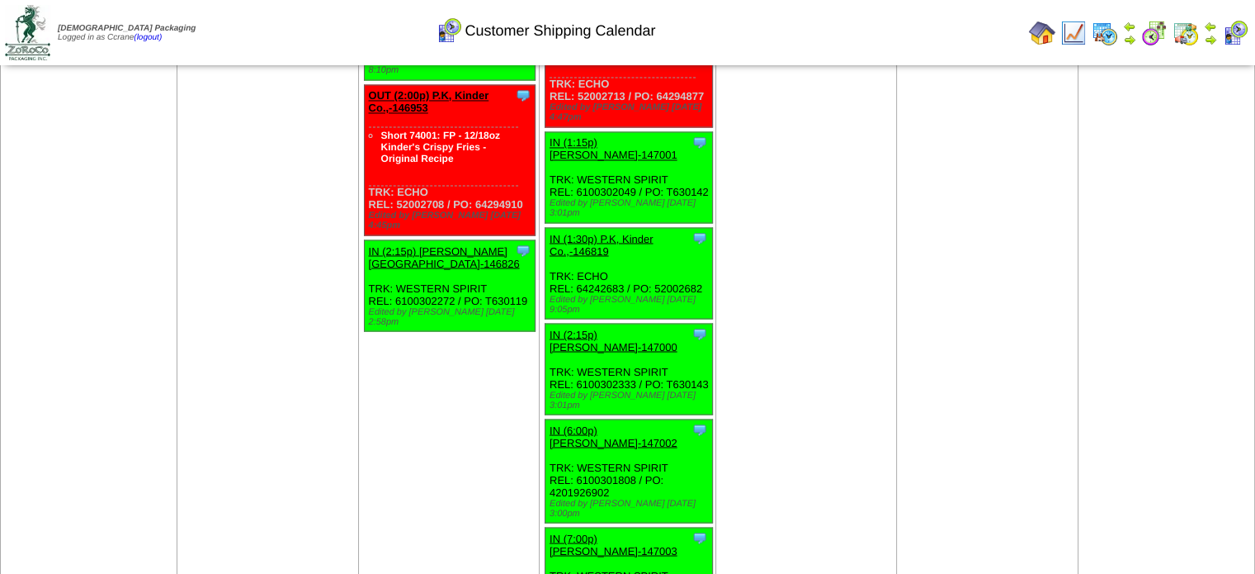
scroll to position [2888, 0]
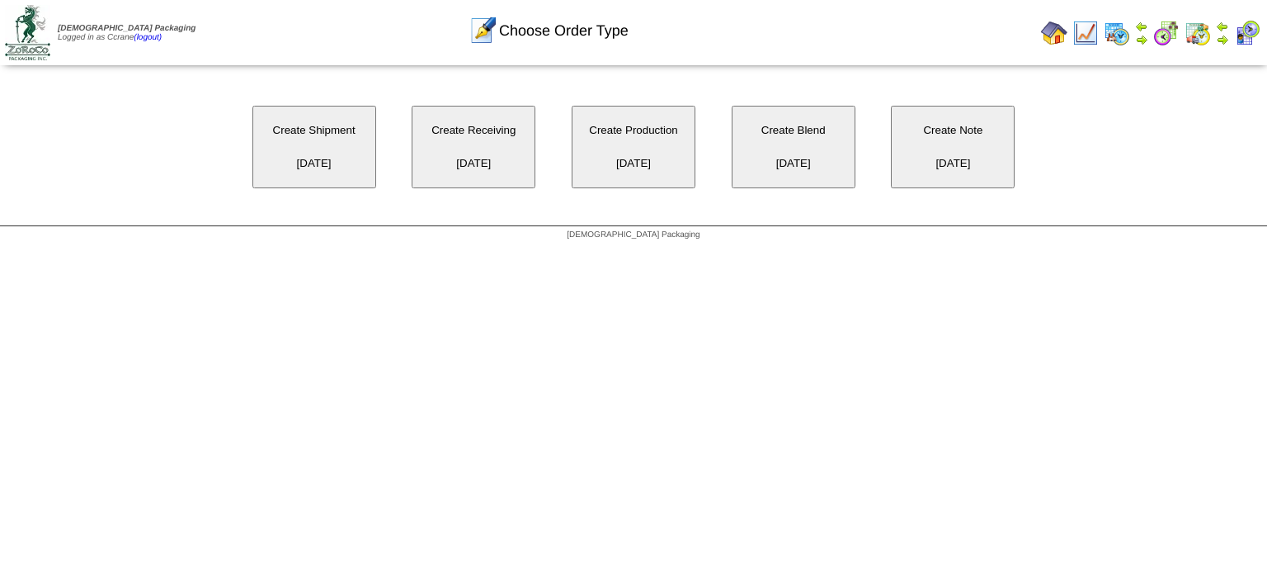
click at [353, 163] on button "Create Shipment [DATE]" at bounding box center [315, 147] width 124 height 83
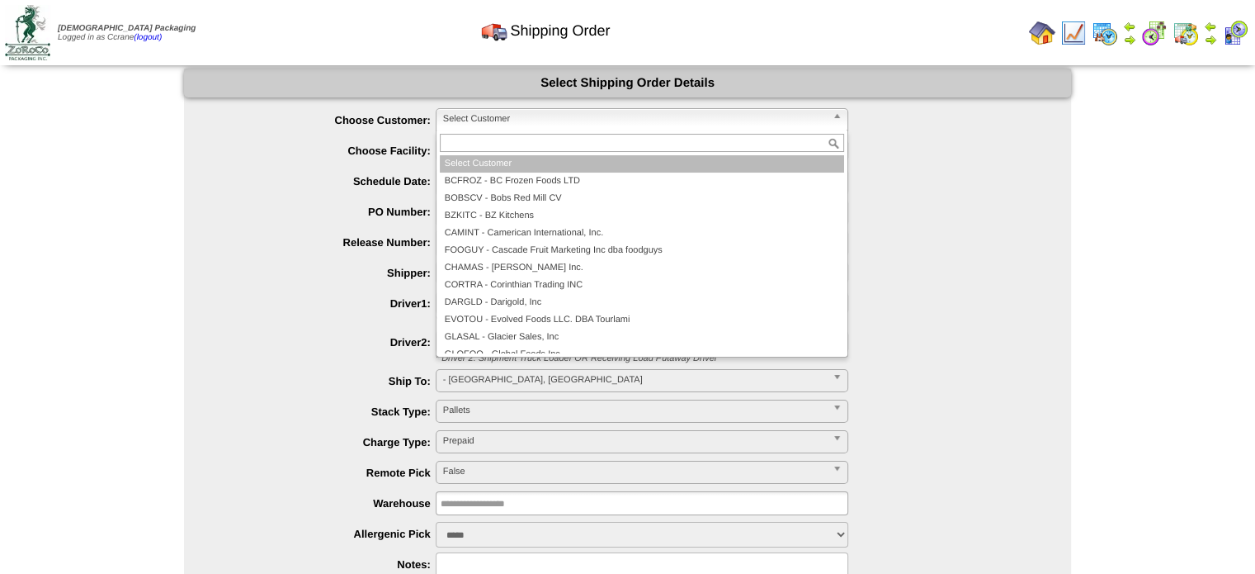
click at [508, 118] on span "Select Customer" at bounding box center [634, 119] width 383 height 20
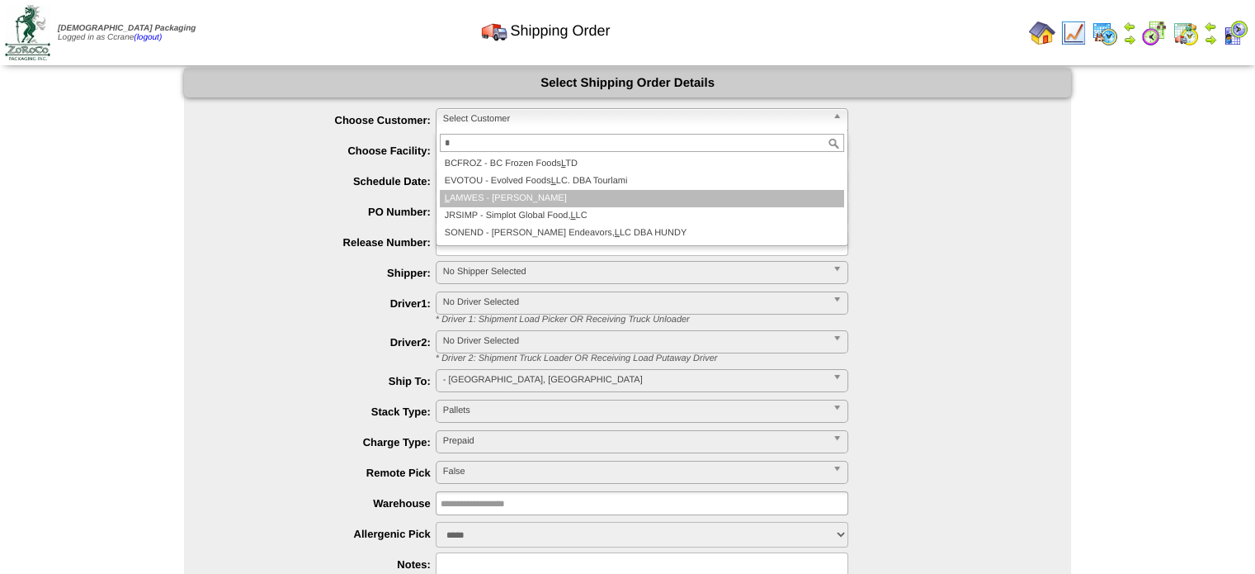
type input "*"
click at [522, 194] on li "L AMWES - [PERSON_NAME]" at bounding box center [642, 198] width 404 height 17
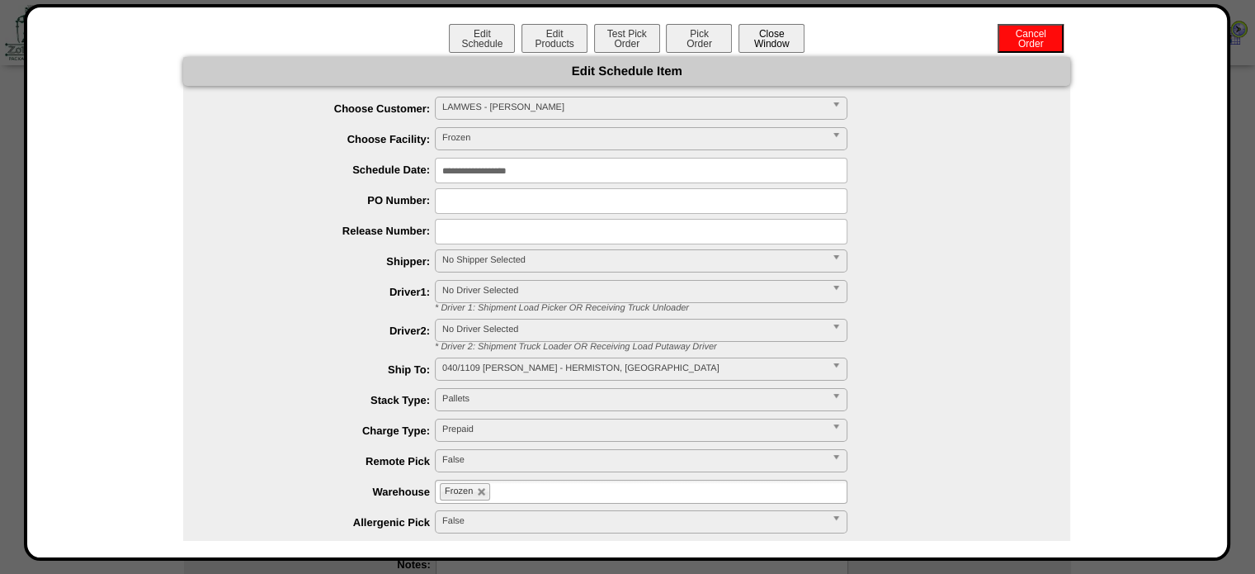
click at [782, 40] on button "Close Window" at bounding box center [772, 38] width 66 height 29
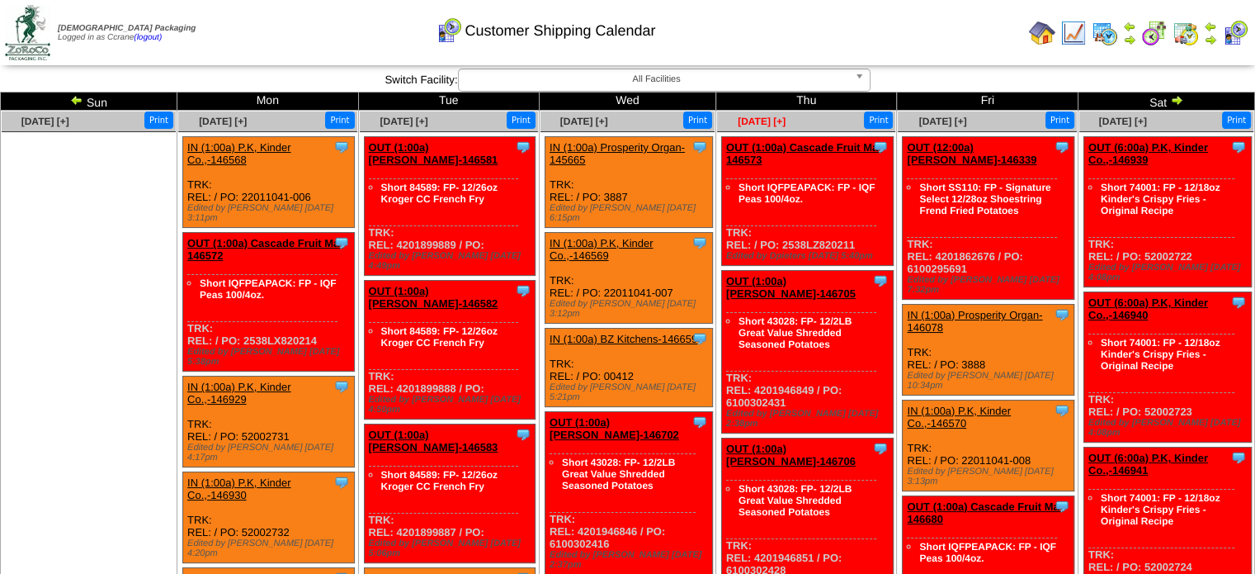
click at [769, 121] on span "Sep 25 [+]" at bounding box center [762, 122] width 48 height 12
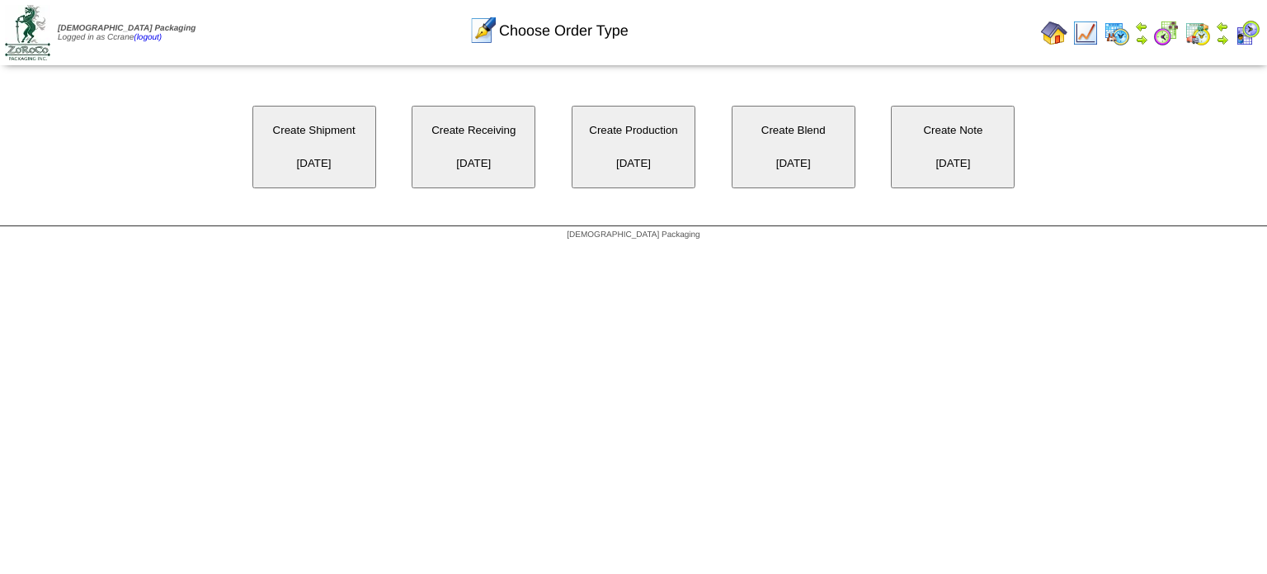
click at [470, 149] on button "Create Receiving 09/25/2025" at bounding box center [474, 147] width 124 height 83
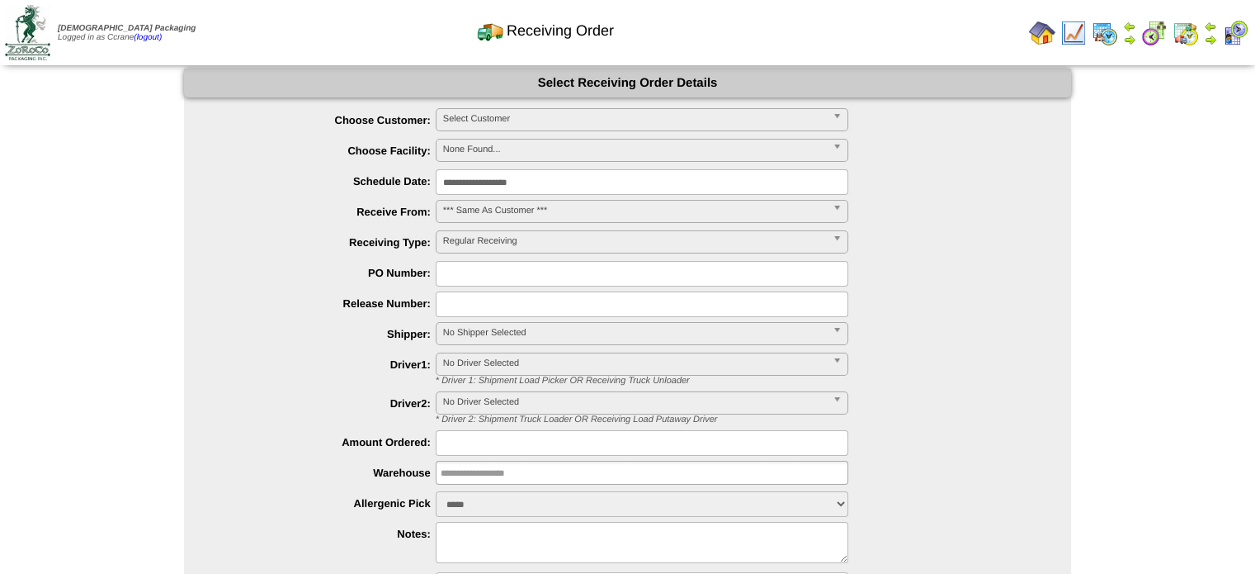
click at [511, 117] on span "Select Customer" at bounding box center [634, 119] width 383 height 20
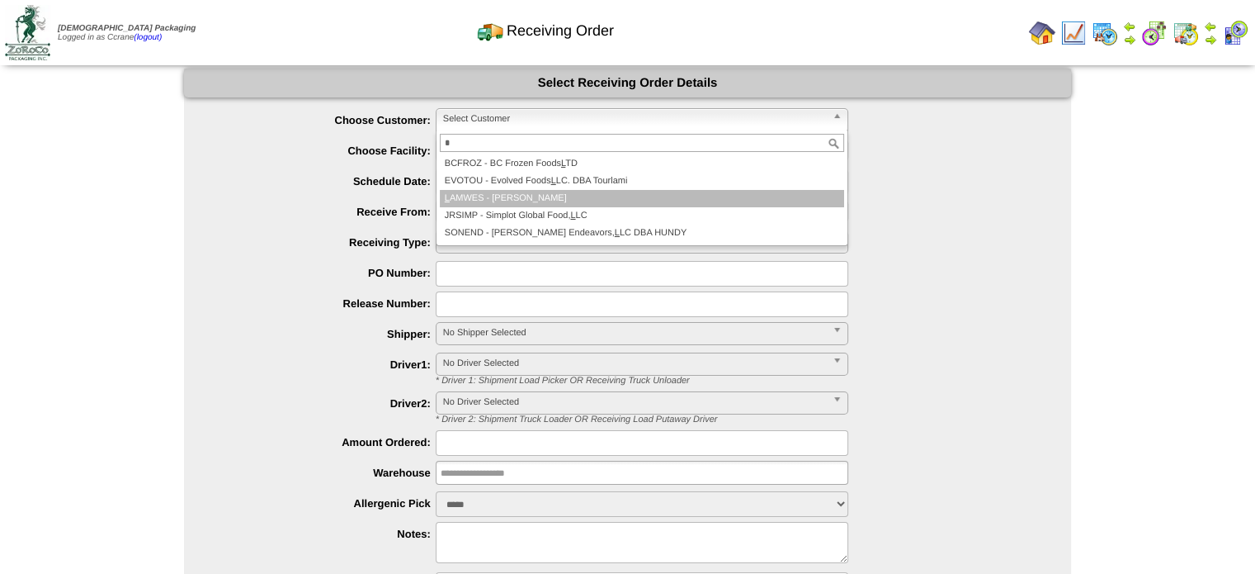
type input "*"
click at [519, 196] on li "L AMWES - [PERSON_NAME]" at bounding box center [642, 198] width 404 height 17
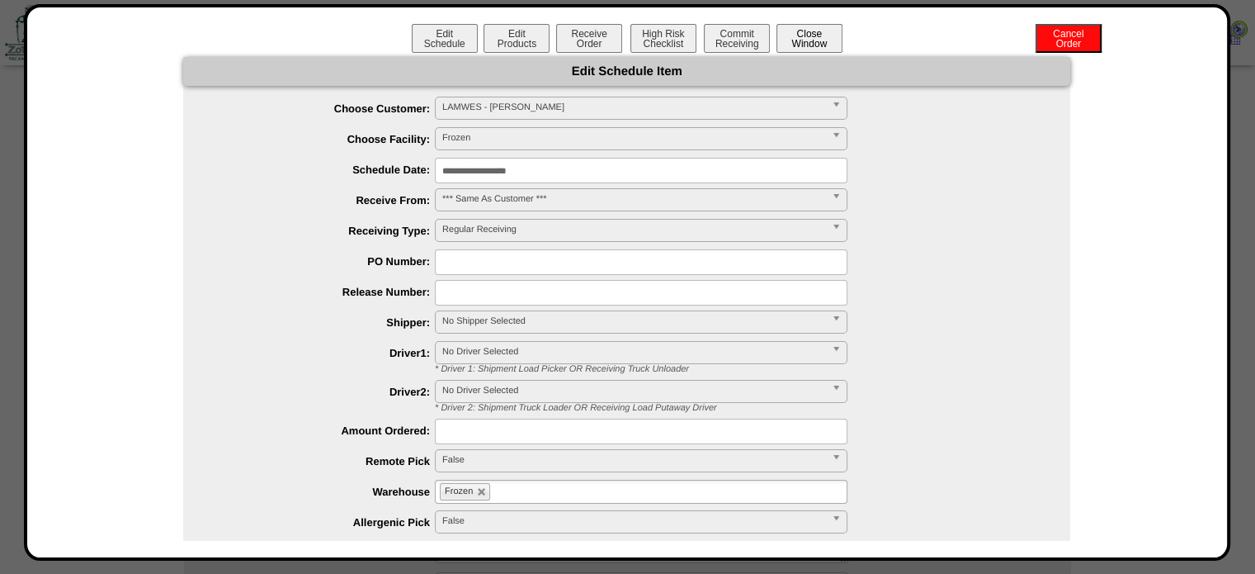
click at [828, 41] on button "Close Window" at bounding box center [810, 38] width 66 height 29
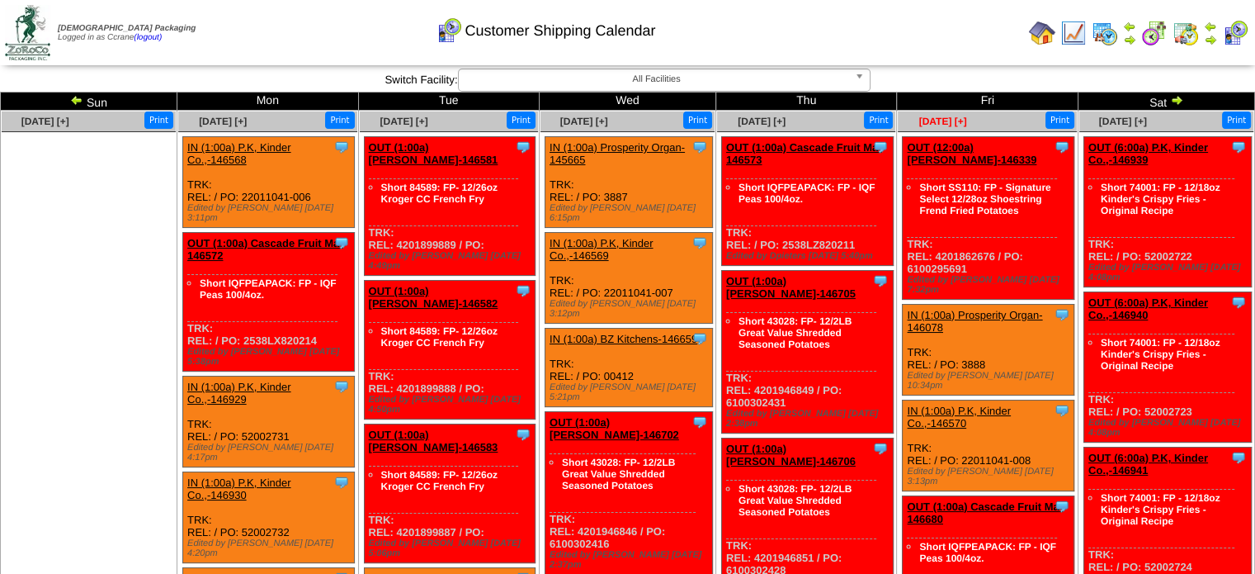
click at [937, 120] on span "Sep 26 [+]" at bounding box center [943, 122] width 48 height 12
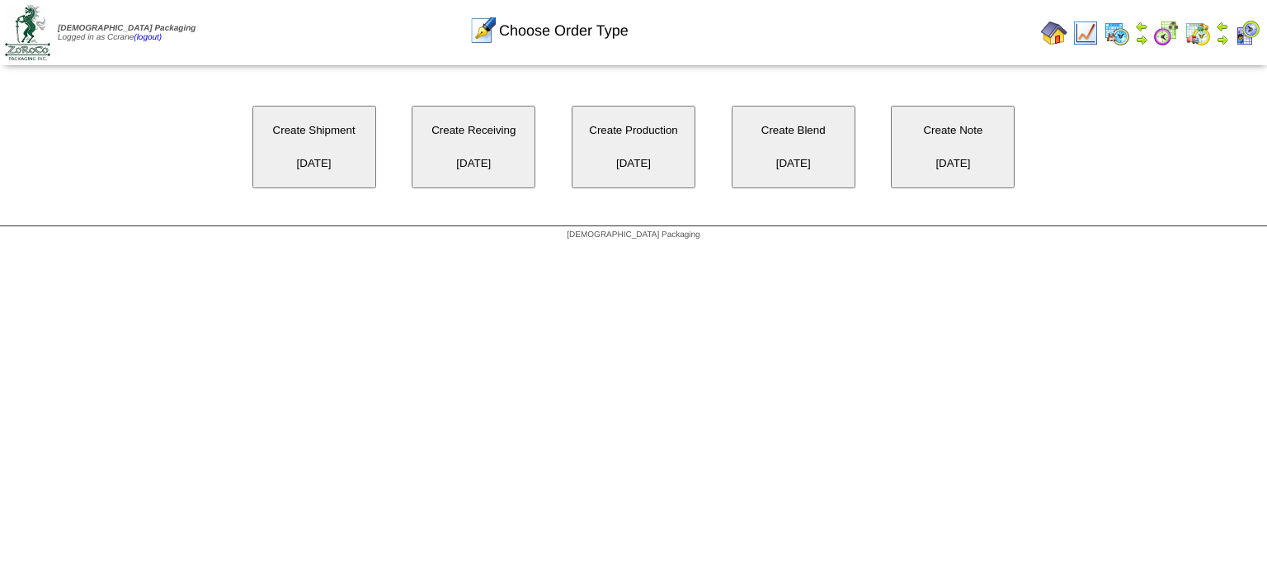
click at [486, 163] on button "Create Receiving 09/26/2025" at bounding box center [474, 147] width 124 height 83
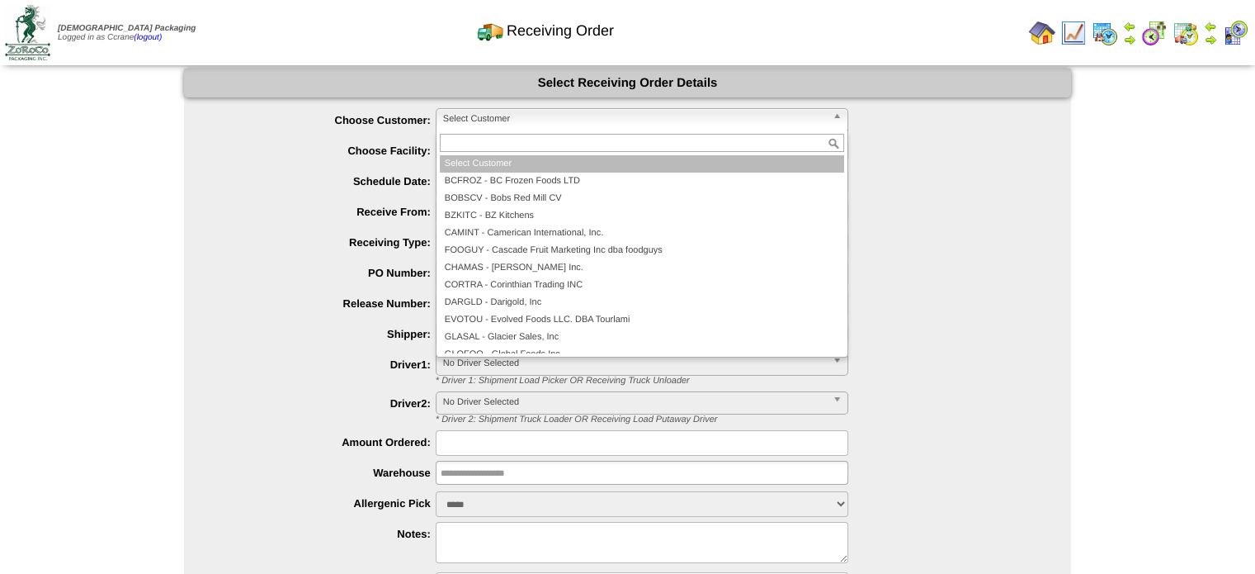
click at [506, 124] on span "Select Customer" at bounding box center [634, 119] width 383 height 20
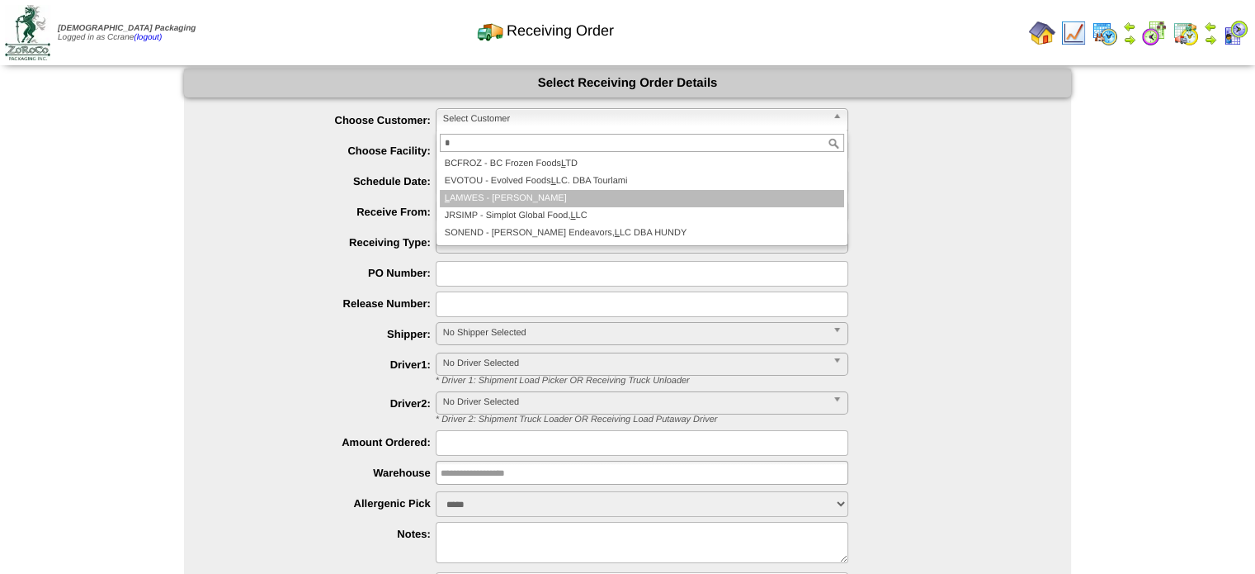
type input "*"
click at [548, 196] on li "L AMWES - Lamb-Weston" at bounding box center [642, 198] width 404 height 17
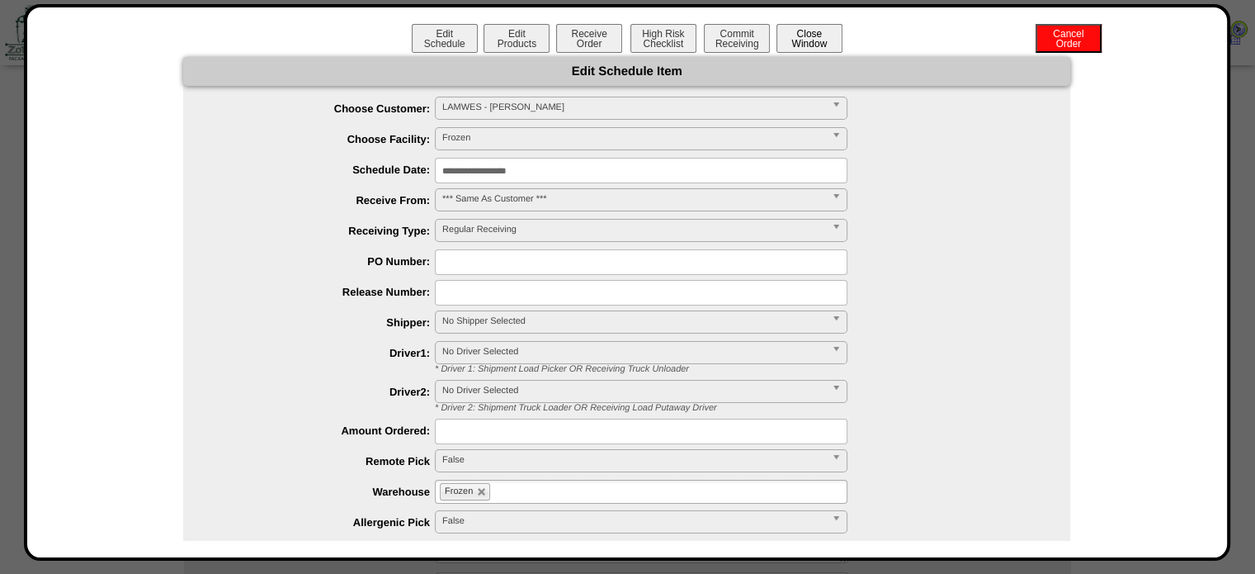
click at [829, 48] on div "Edit Schedule Edit Products Receive Order High Risk Checklist Commit Receiving …" at bounding box center [628, 40] width 1168 height 33
click at [809, 49] on button "Close Window" at bounding box center [810, 38] width 66 height 29
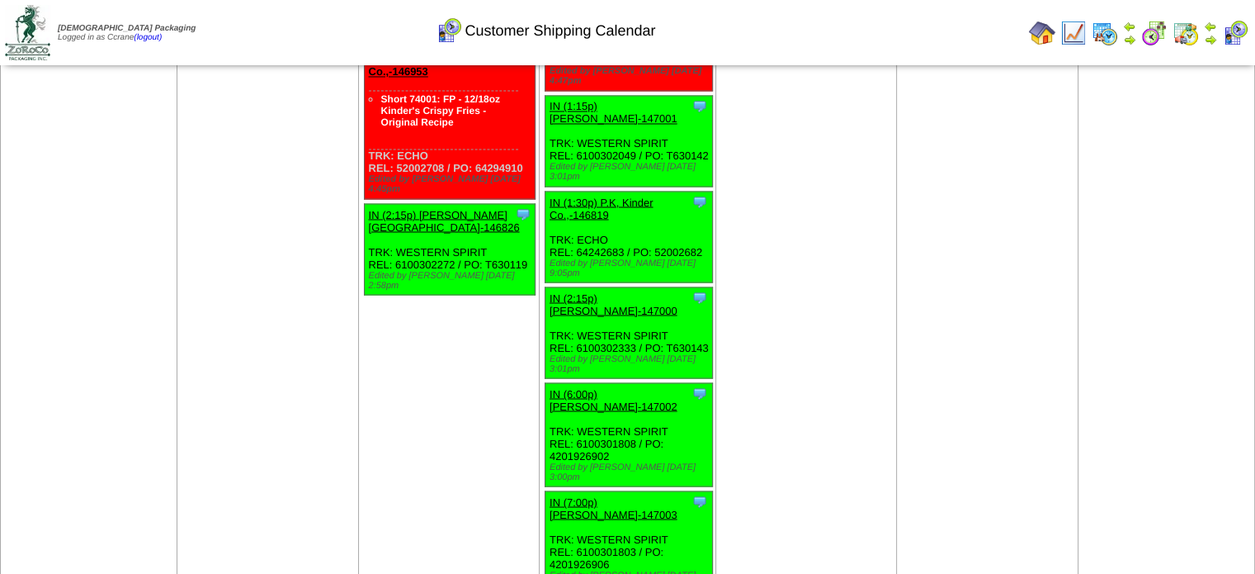
scroll to position [2971, 0]
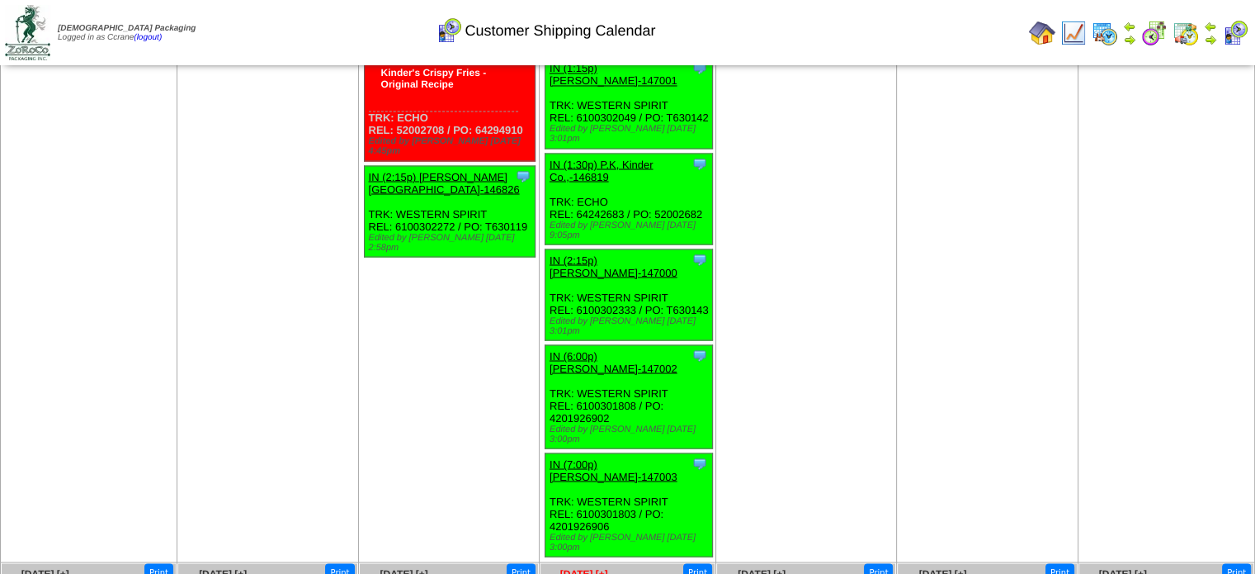
click at [567, 567] on span "[DATE] [+]" at bounding box center [584, 573] width 48 height 12
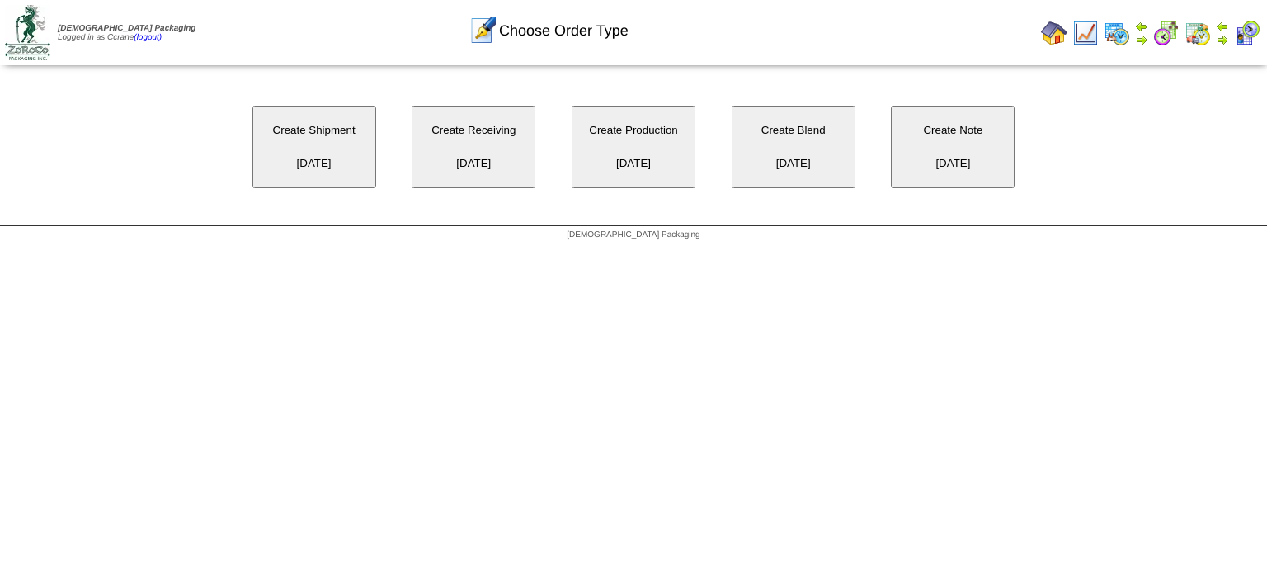
click at [356, 158] on button "Create Shipment 10/01/2025" at bounding box center [315, 147] width 124 height 83
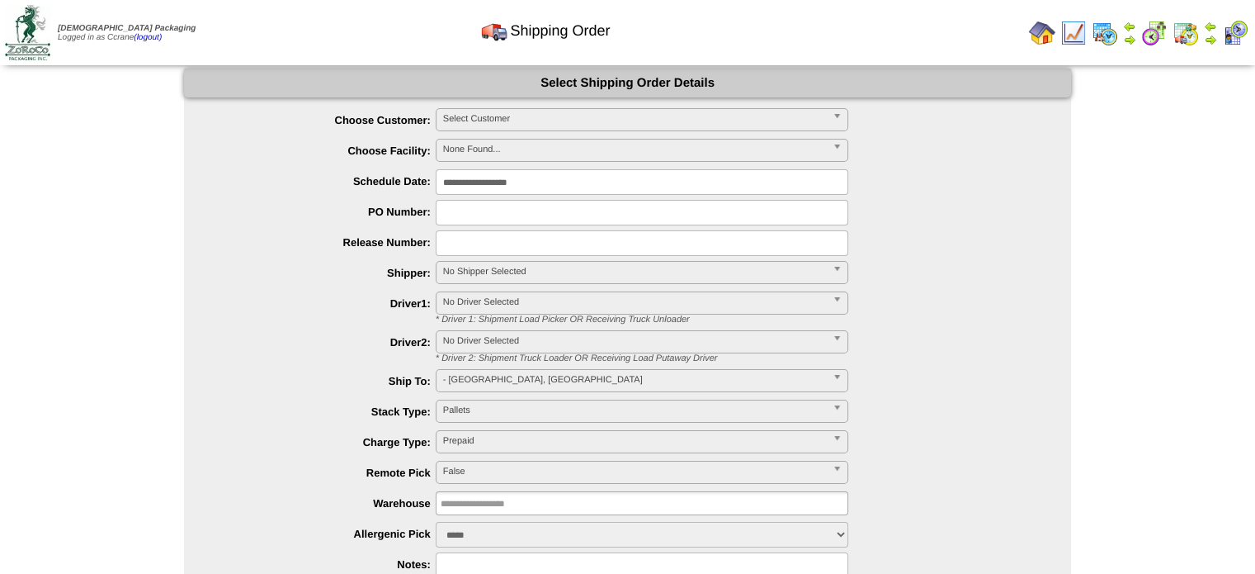
click at [476, 118] on span "Select Customer" at bounding box center [634, 119] width 383 height 20
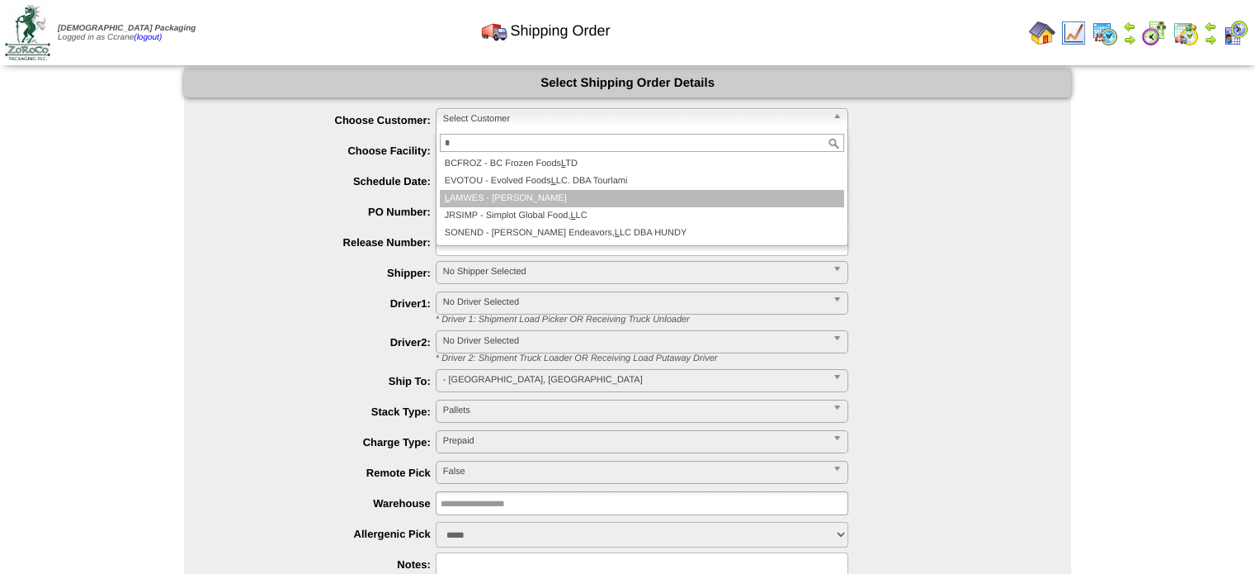
type input "*"
click at [513, 194] on li "L AMWES - Lamb-Weston" at bounding box center [642, 198] width 404 height 17
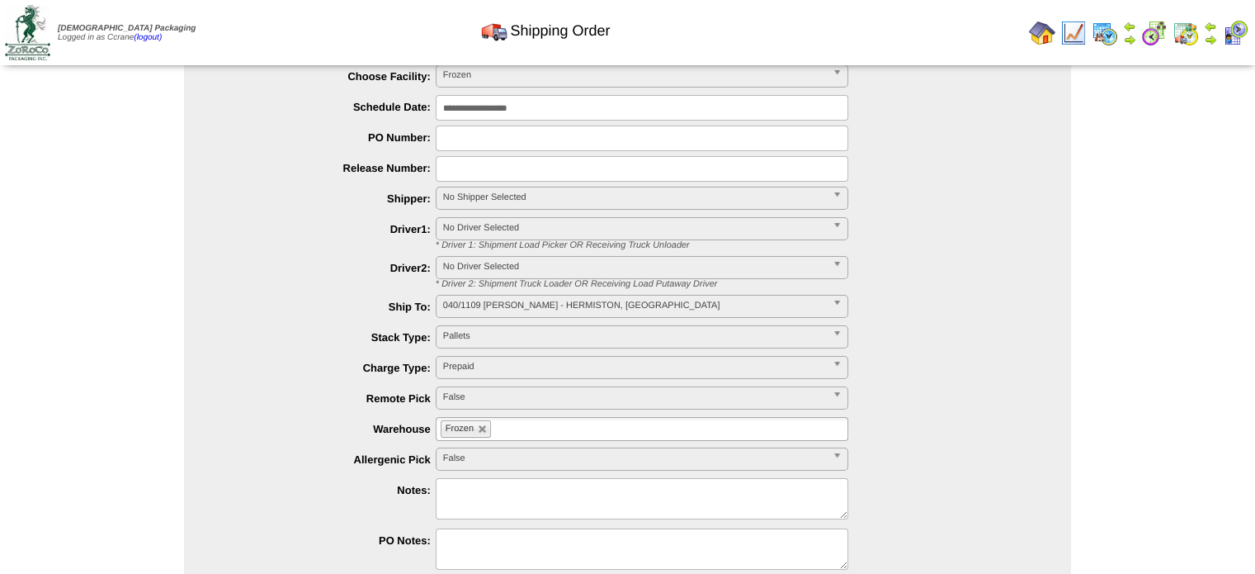
scroll to position [164, 0]
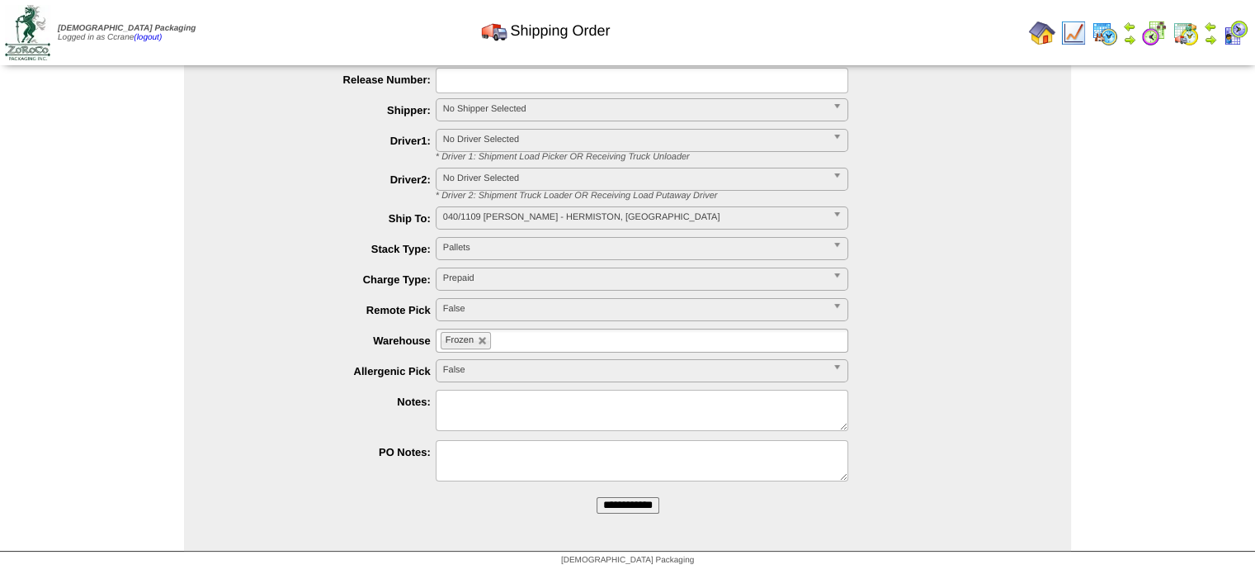
click at [597, 497] on input "**********" at bounding box center [628, 505] width 63 height 17
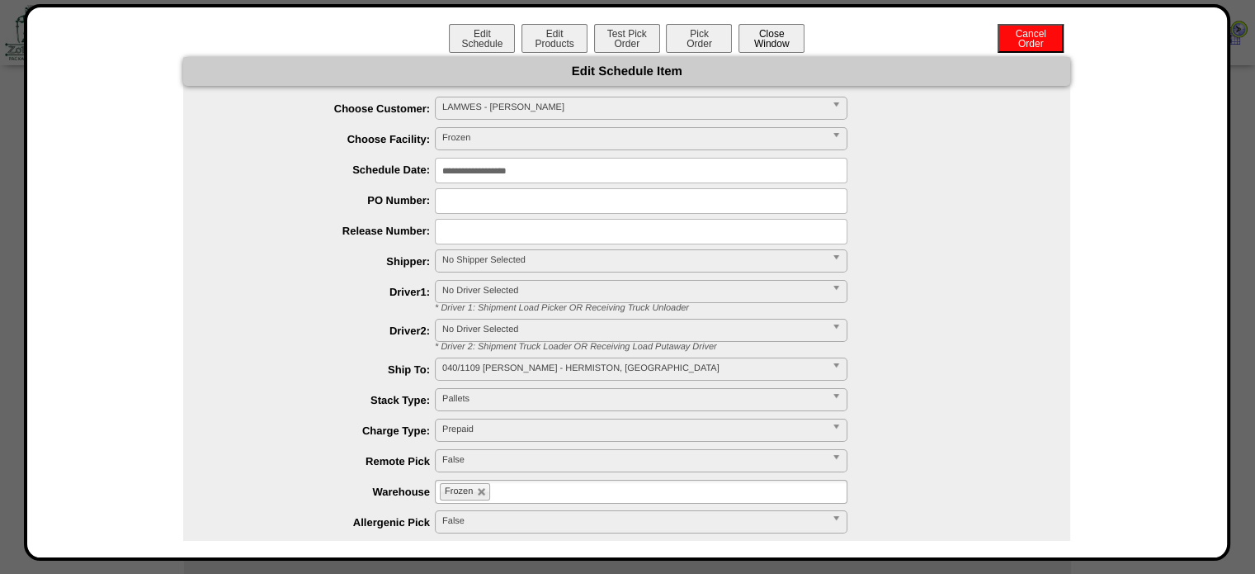
click at [779, 41] on button "Close Window" at bounding box center [772, 38] width 66 height 29
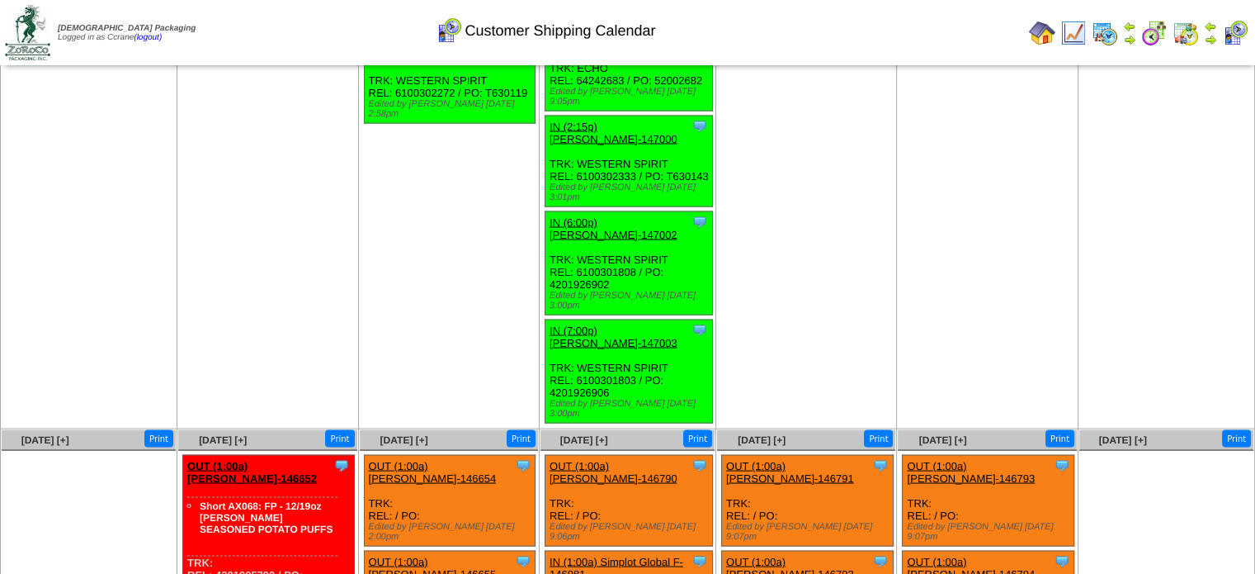
scroll to position [2888, 0]
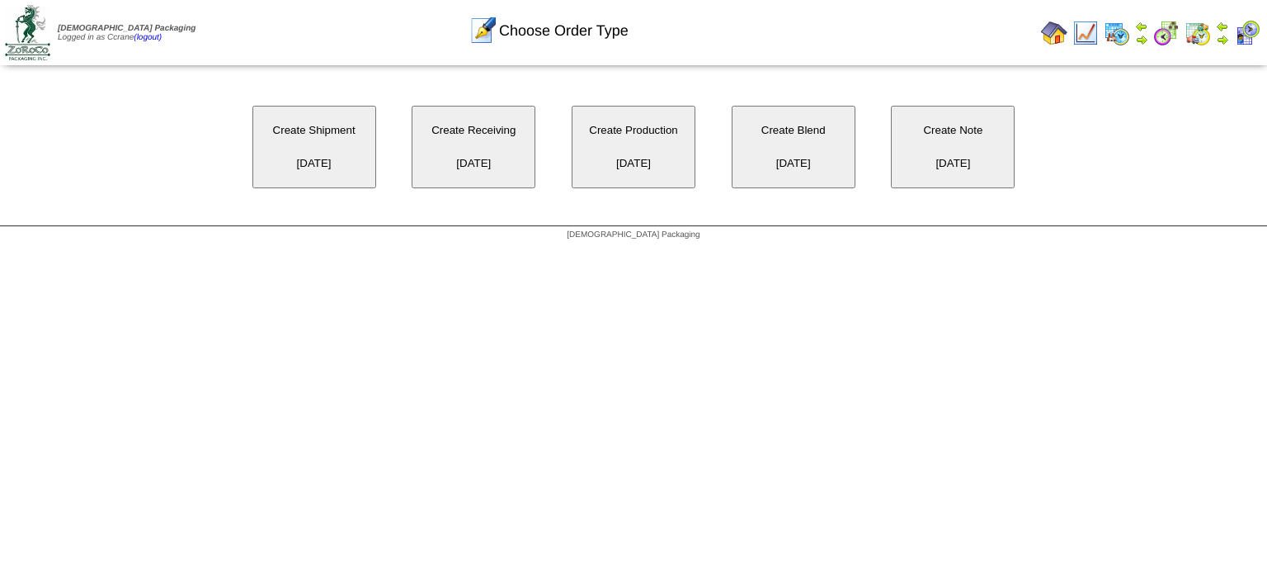
click at [331, 167] on button "Create Shipment 10/02/2025" at bounding box center [315, 147] width 124 height 83
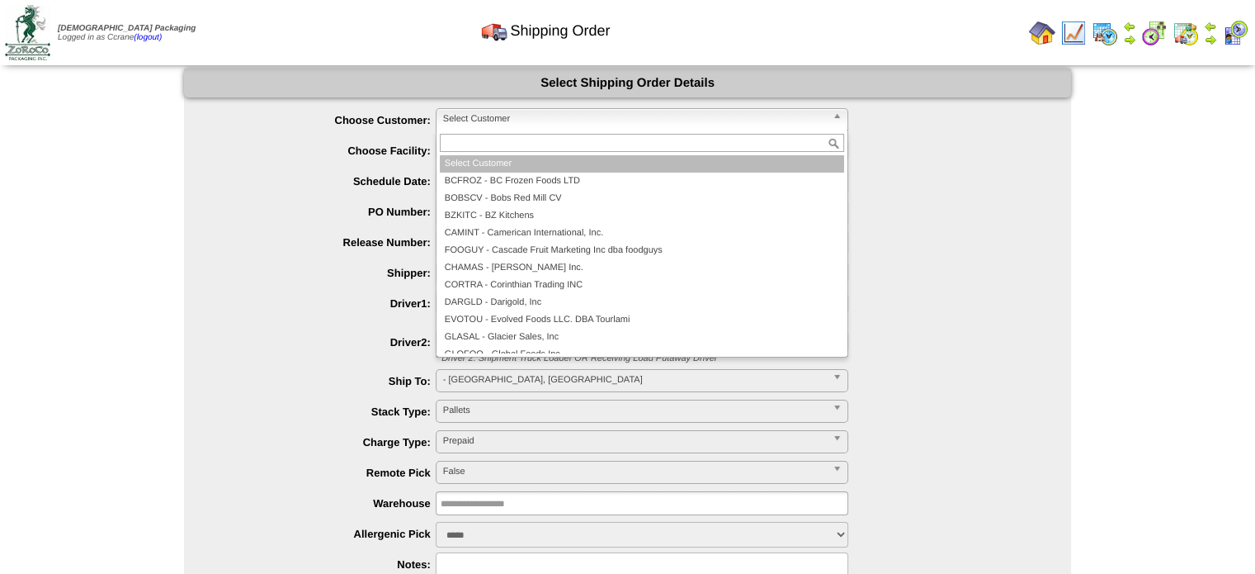
click at [504, 125] on span "Select Customer" at bounding box center [634, 119] width 383 height 20
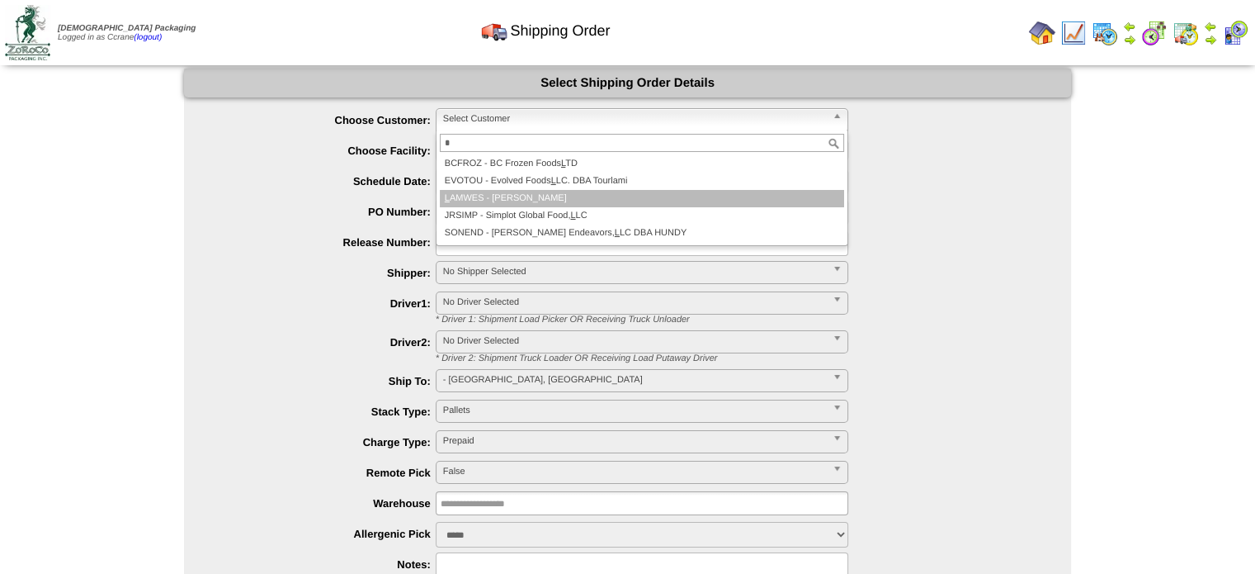
type input "*"
click at [541, 198] on li "L AMWES - Lamb-Weston" at bounding box center [642, 198] width 404 height 17
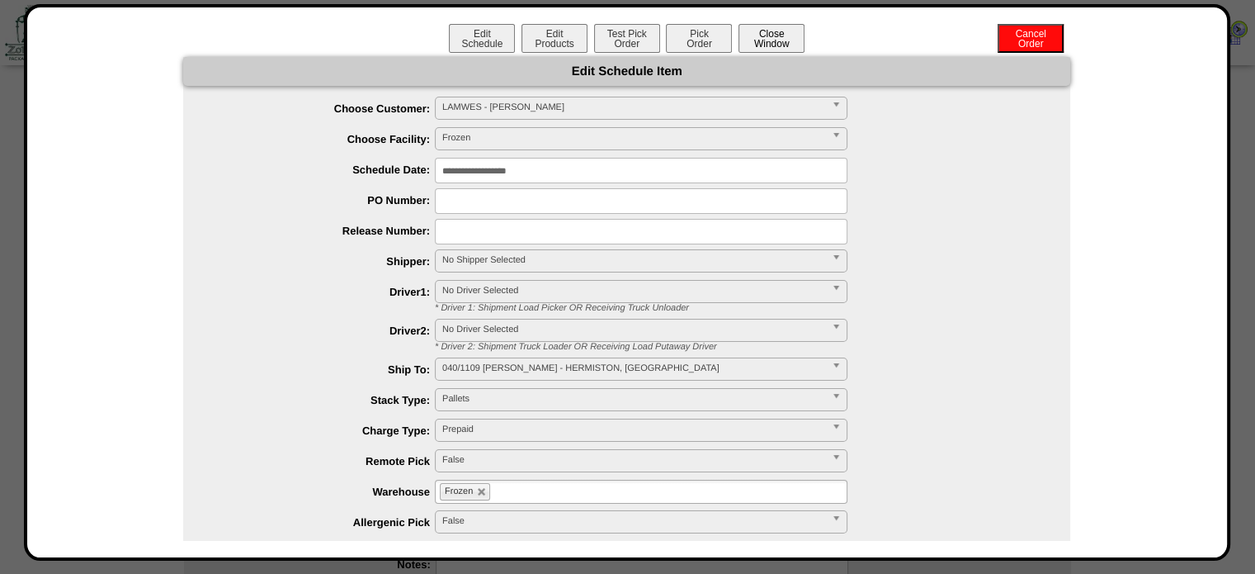
click at [774, 45] on button "Close Window" at bounding box center [772, 38] width 66 height 29
